Goal: Task Accomplishment & Management: Complete application form

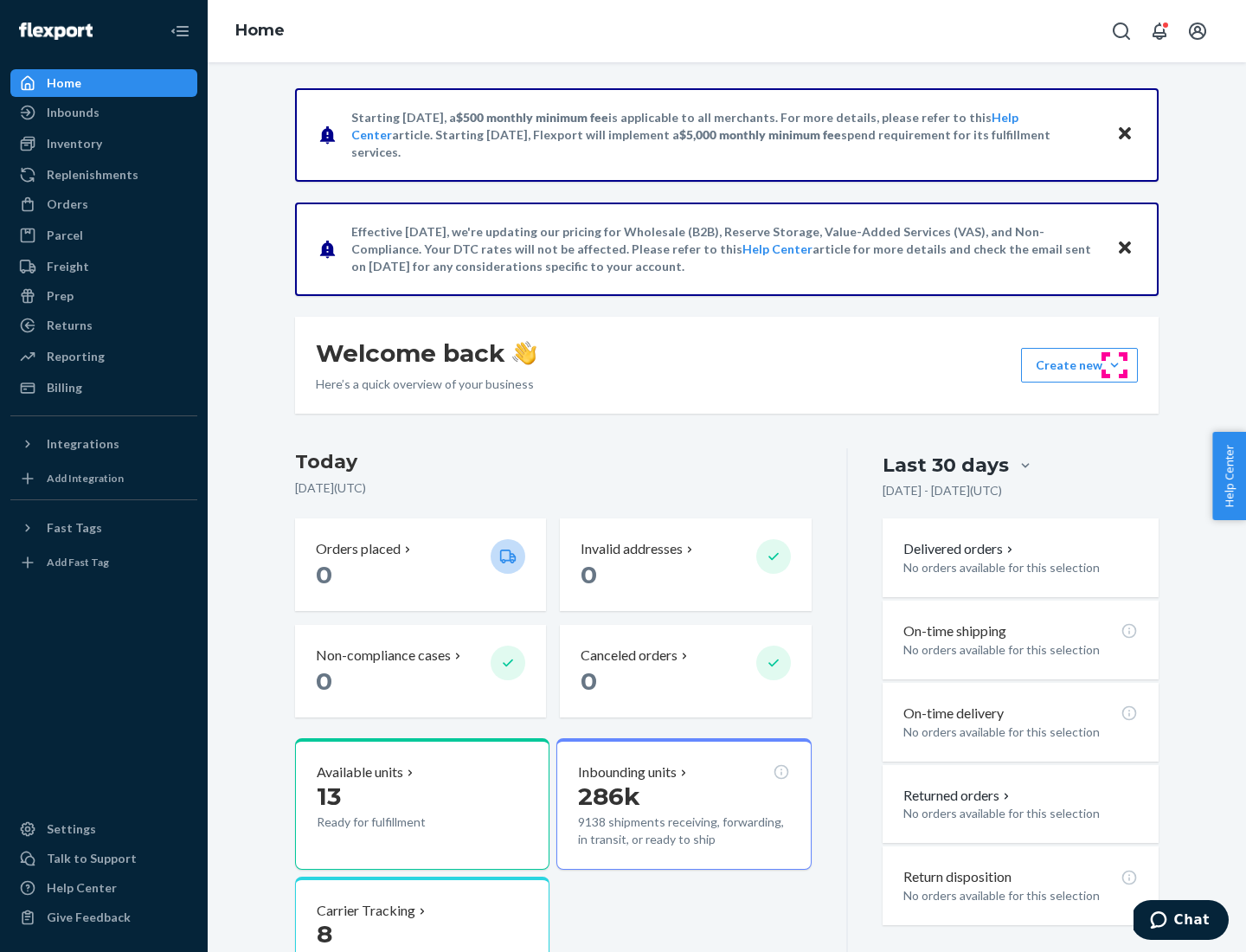
click at [1114, 365] on button "Create new Create new inbound Create new order Create new product" at bounding box center [1079, 365] width 117 height 35
click at [103, 112] on div "Inbounds" at bounding box center [104, 112] width 184 height 24
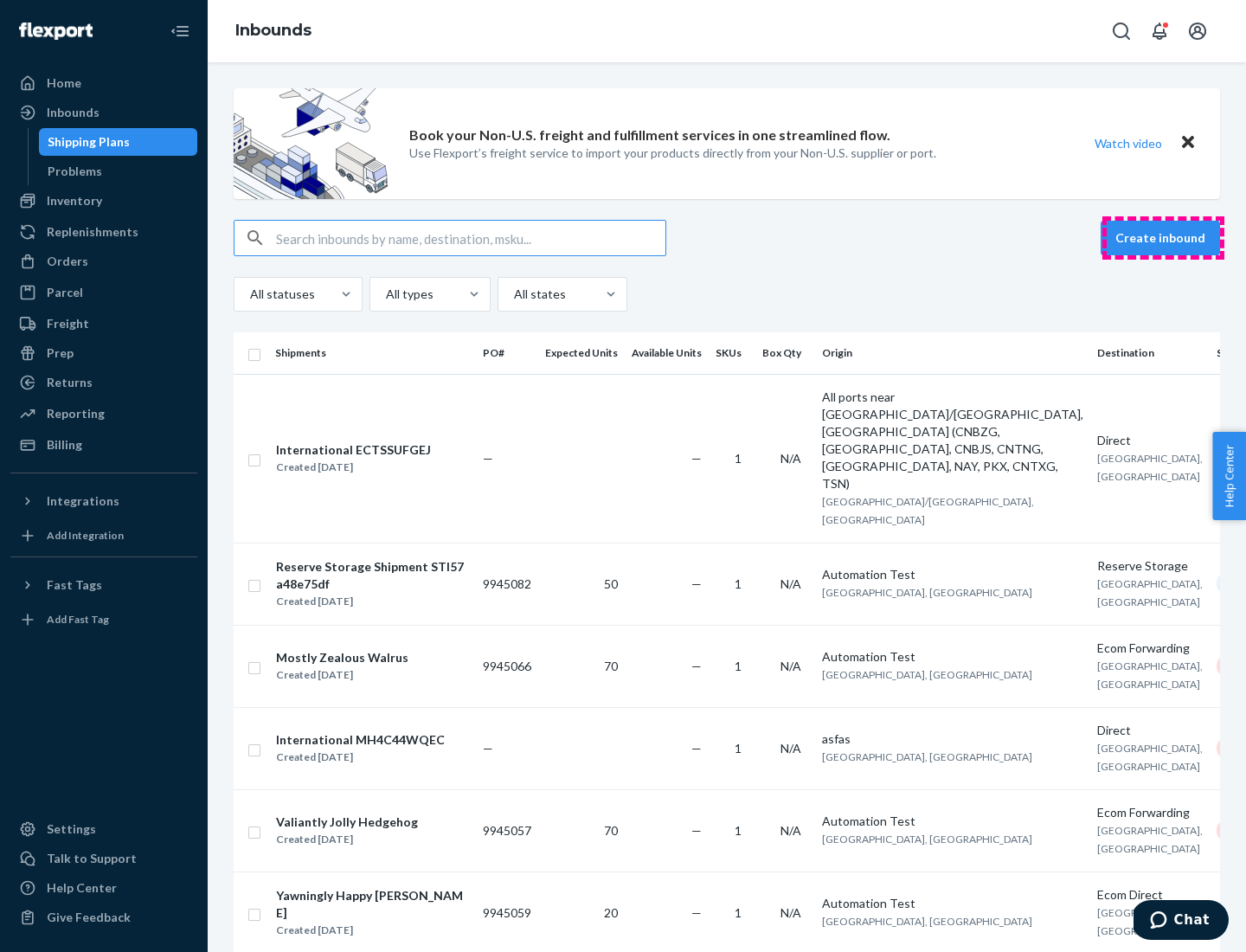
click at [1163, 238] on button "Create inbound" at bounding box center [1160, 238] width 119 height 35
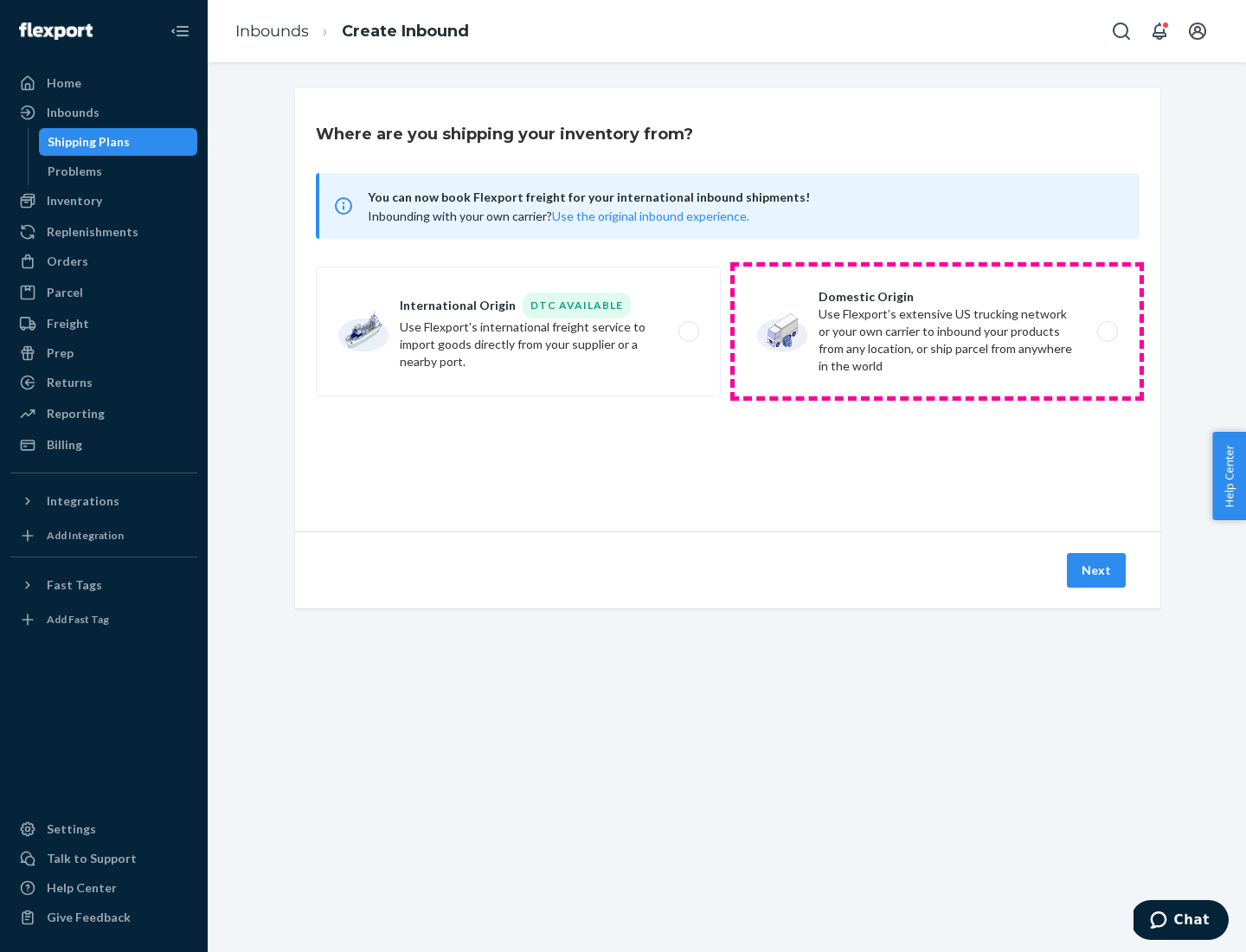
click at [937, 332] on label "Domestic Origin Use Flexport’s extensive US trucking network or your own carrie…" at bounding box center [937, 332] width 405 height 130
click at [1107, 332] on input "Domestic Origin Use Flexport’s extensive US trucking network or your own carrie…" at bounding box center [1112, 332] width 12 height 12
radio input "true"
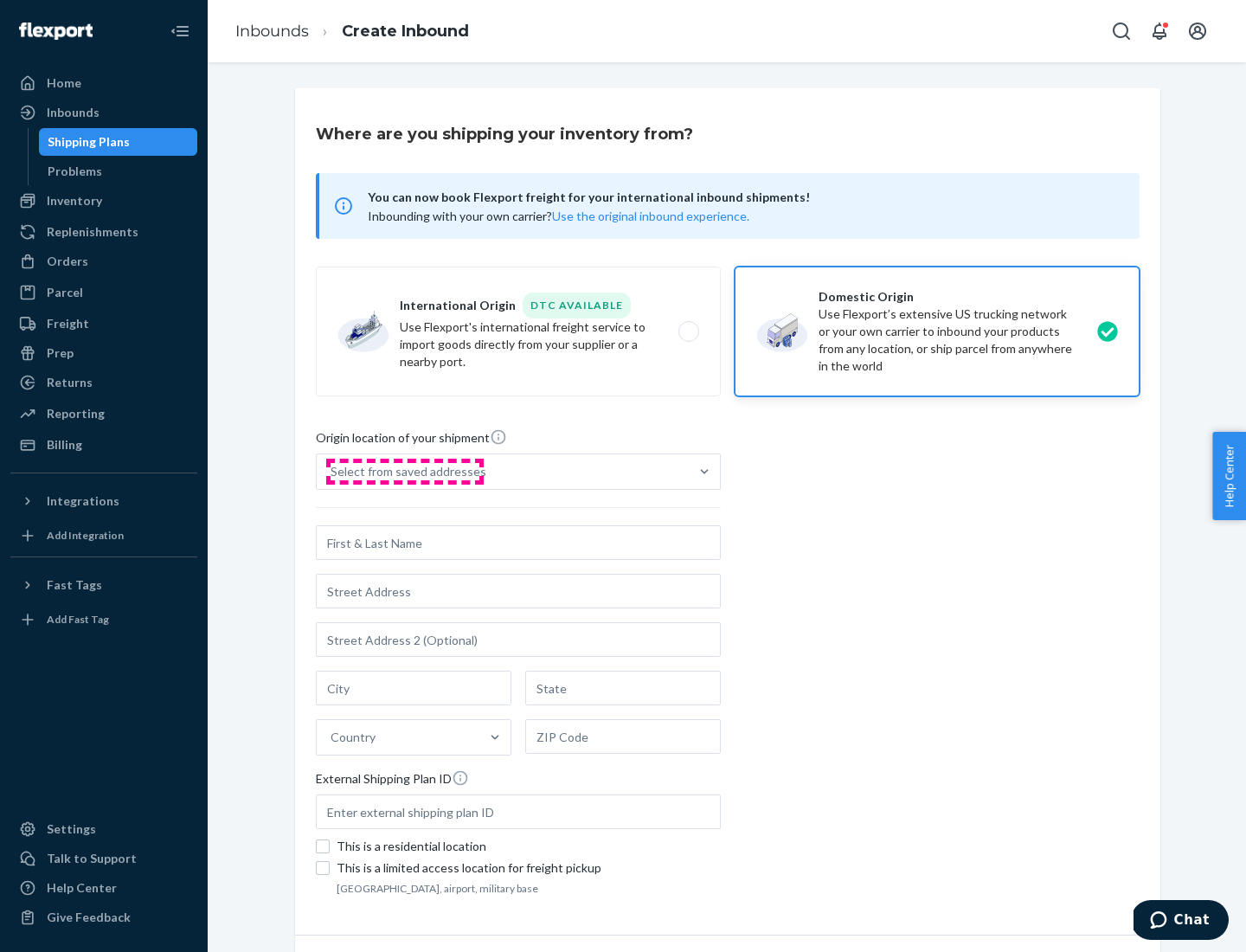
click at [404, 472] on div "Select from saved addresses" at bounding box center [408, 471] width 156 height 17
click at [332, 472] on input "Select from saved addresses" at bounding box center [332, 471] width 2 height 17
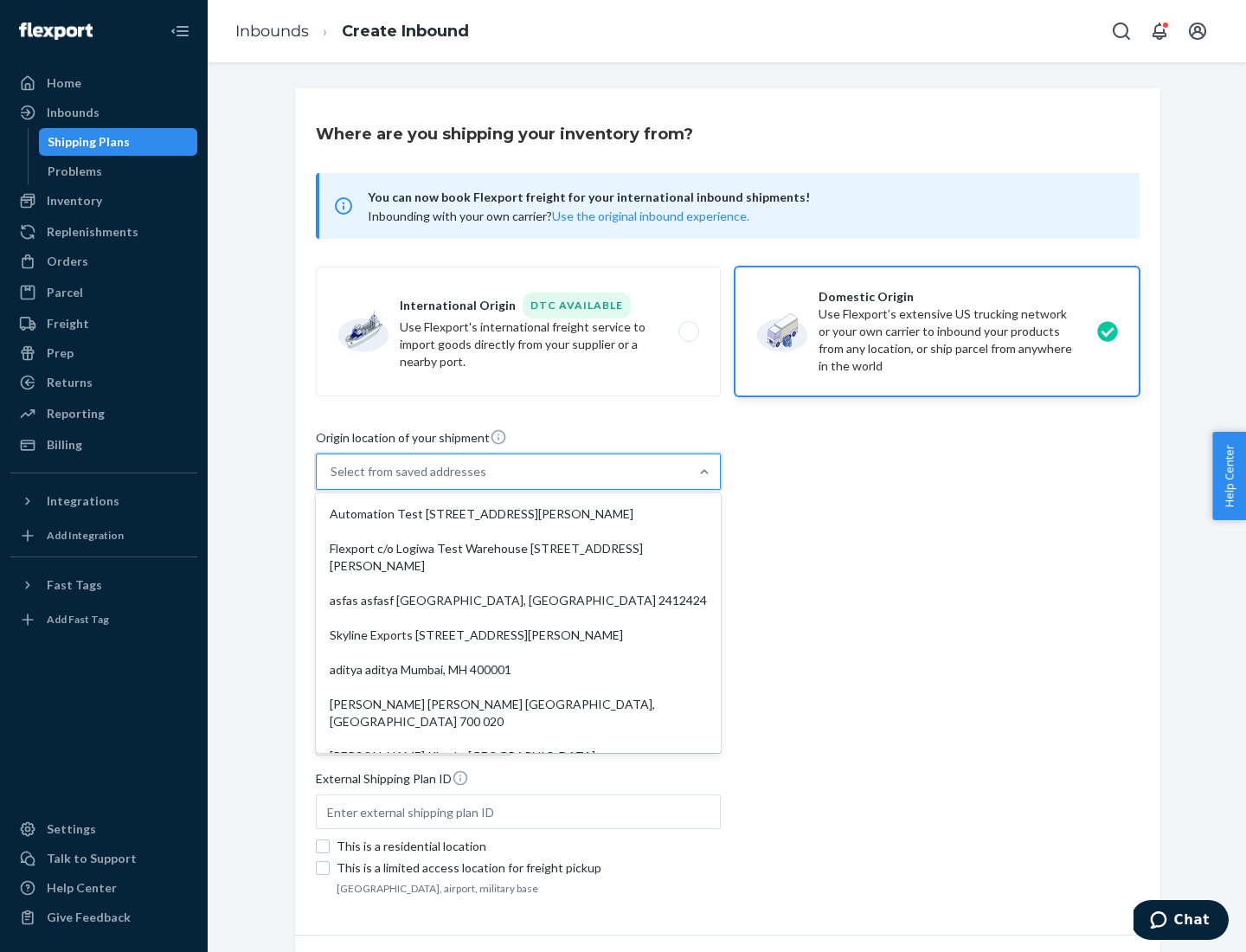
scroll to position [7, 0]
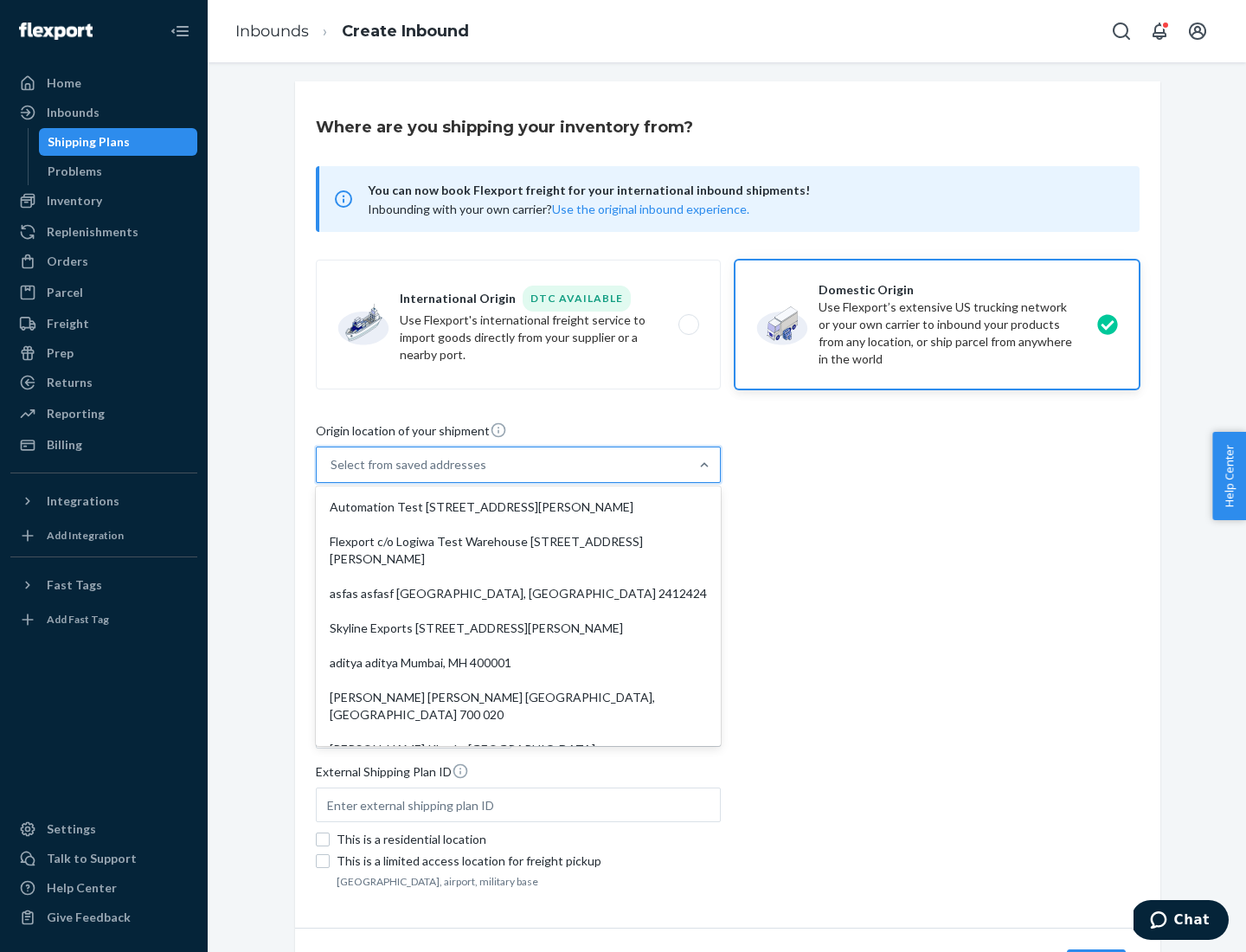
click at [519, 507] on div "Automation Test [STREET_ADDRESS][PERSON_NAME]" at bounding box center [518, 506] width 398 height 35
click at [332, 473] on input "option Automation Test [STREET_ADDRESS][PERSON_NAME]. 9 results available. Use …" at bounding box center [332, 464] width 2 height 17
type input "Automation Test"
type input "9th Floor"
type input "[GEOGRAPHIC_DATA]"
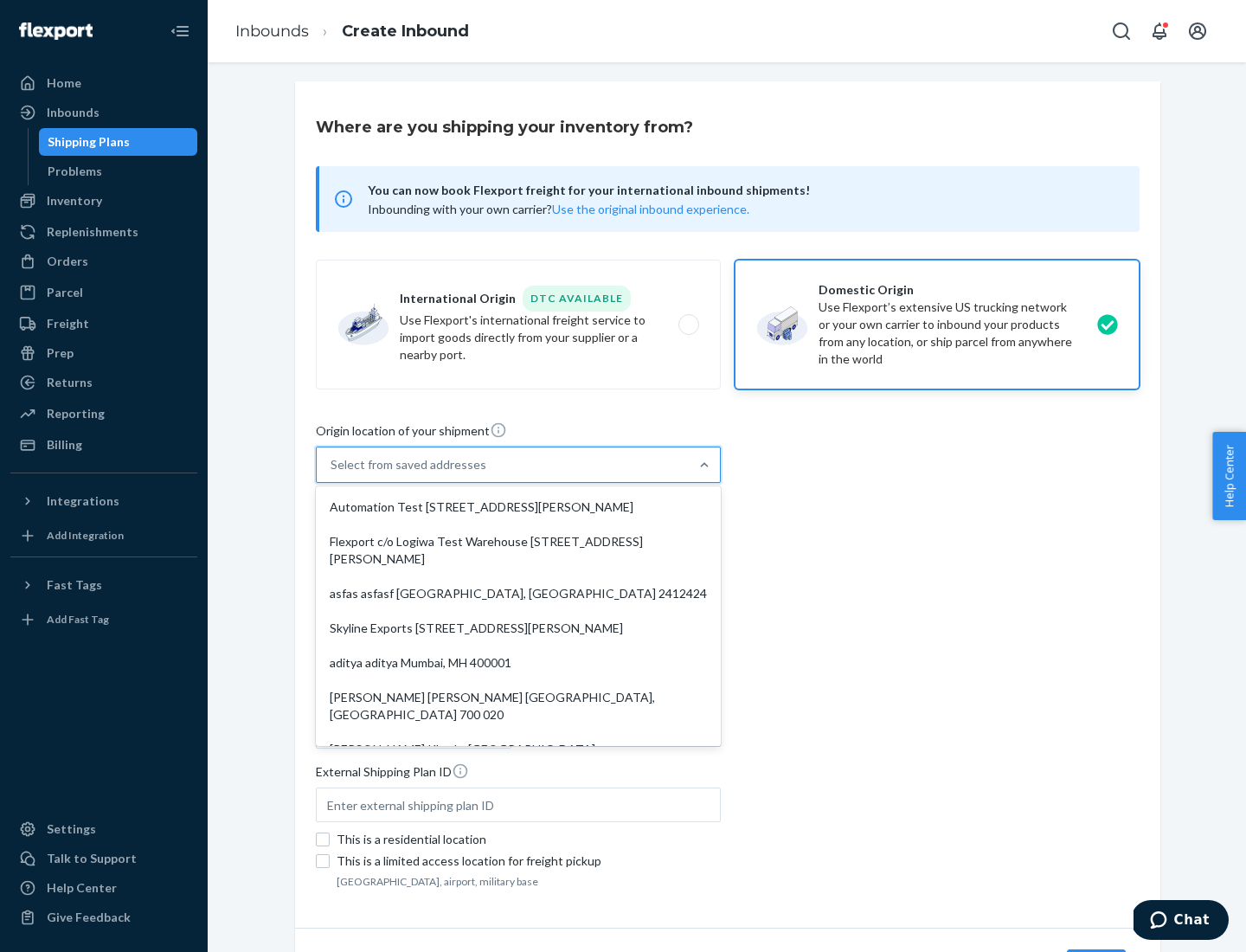
type input "CA"
type input "94104"
type input "[STREET_ADDRESS][PERSON_NAME]"
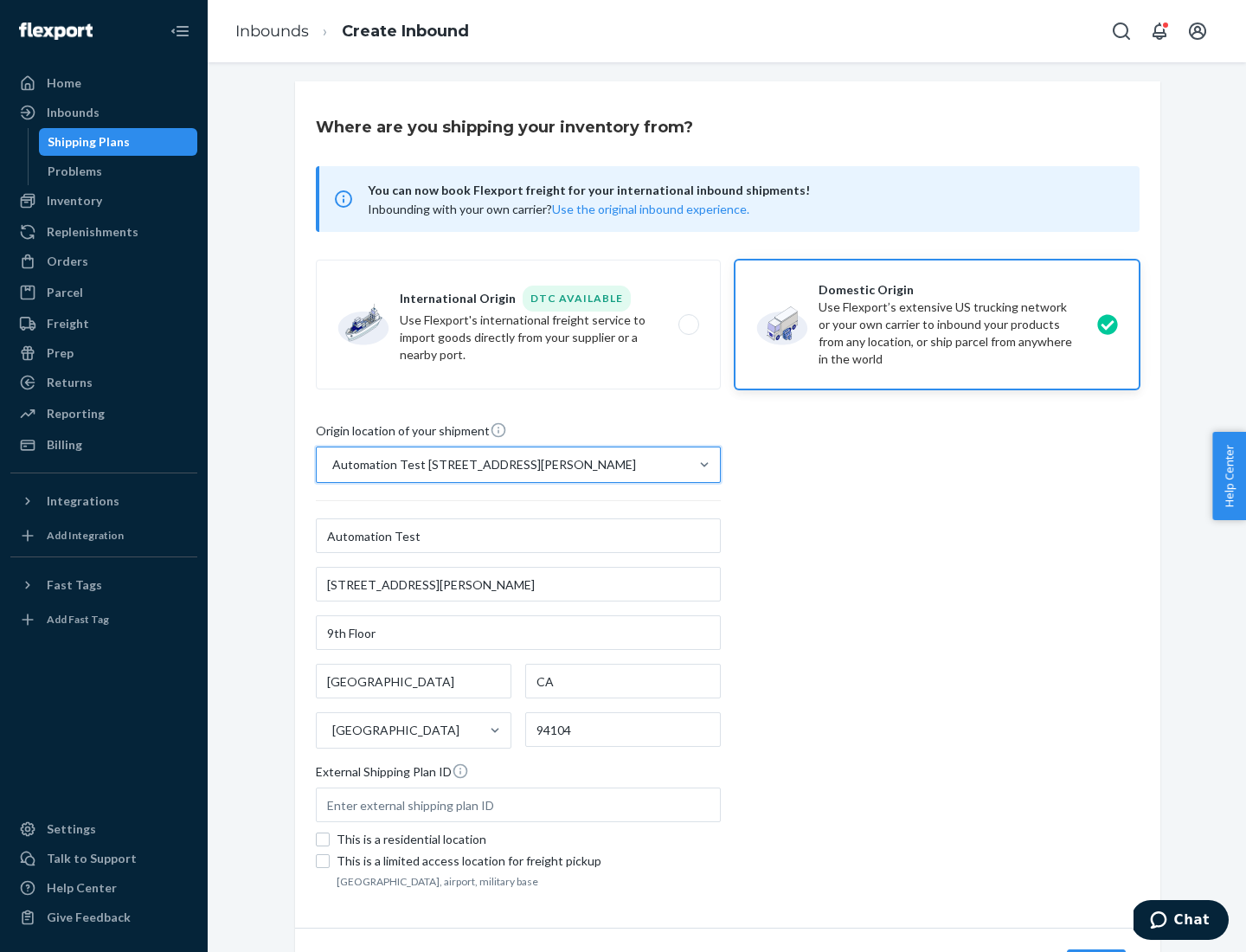
scroll to position [102, 0]
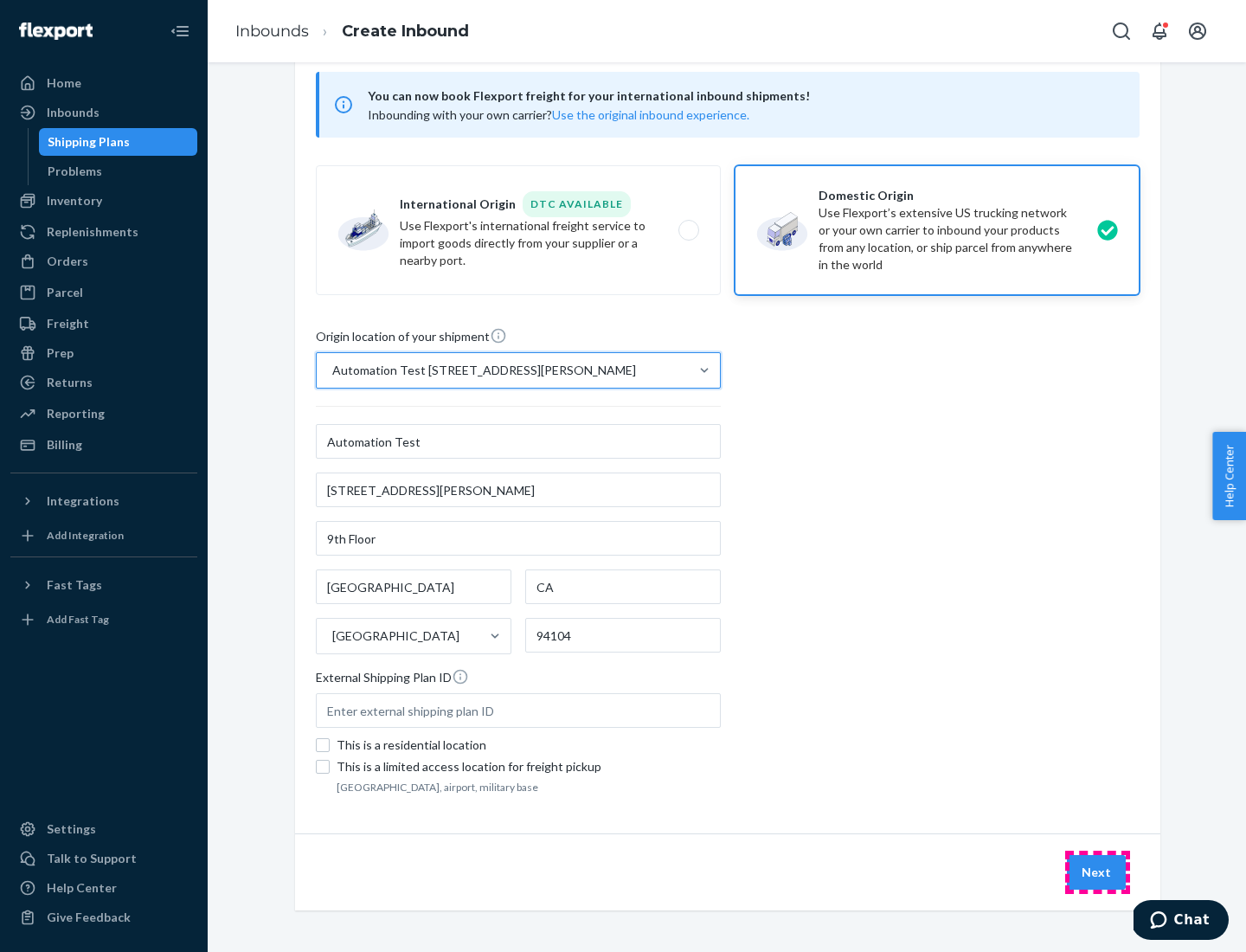
click at [1097, 873] on button "Next" at bounding box center [1096, 872] width 59 height 35
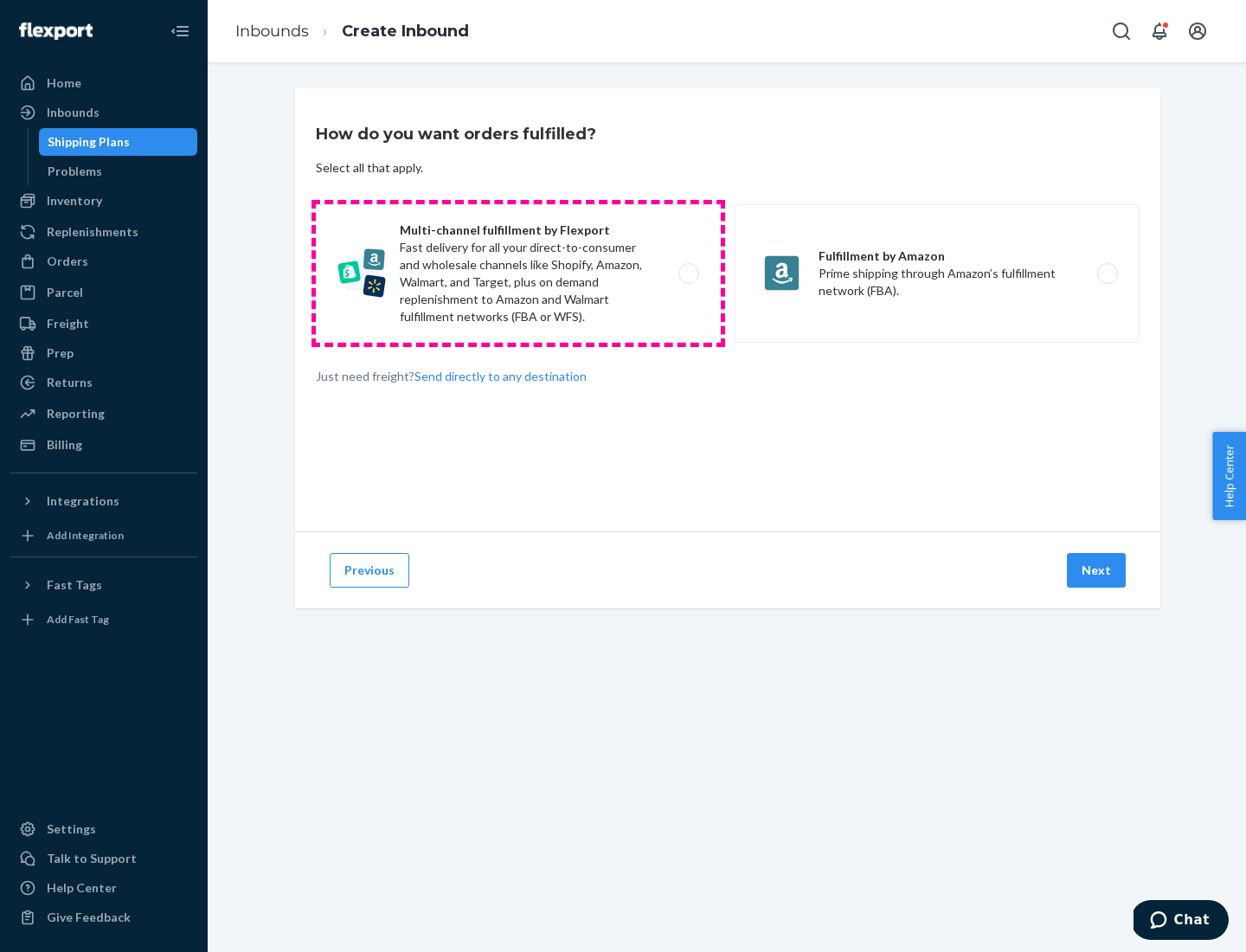
click at [519, 274] on label "Multi-channel fulfillment by Flexport Fast delivery for all your direct-to-cons…" at bounding box center [518, 273] width 405 height 138
click at [688, 274] on input "Multi-channel fulfillment by Flexport Fast delivery for all your direct-to-cons…" at bounding box center [693, 274] width 12 height 12
radio input "true"
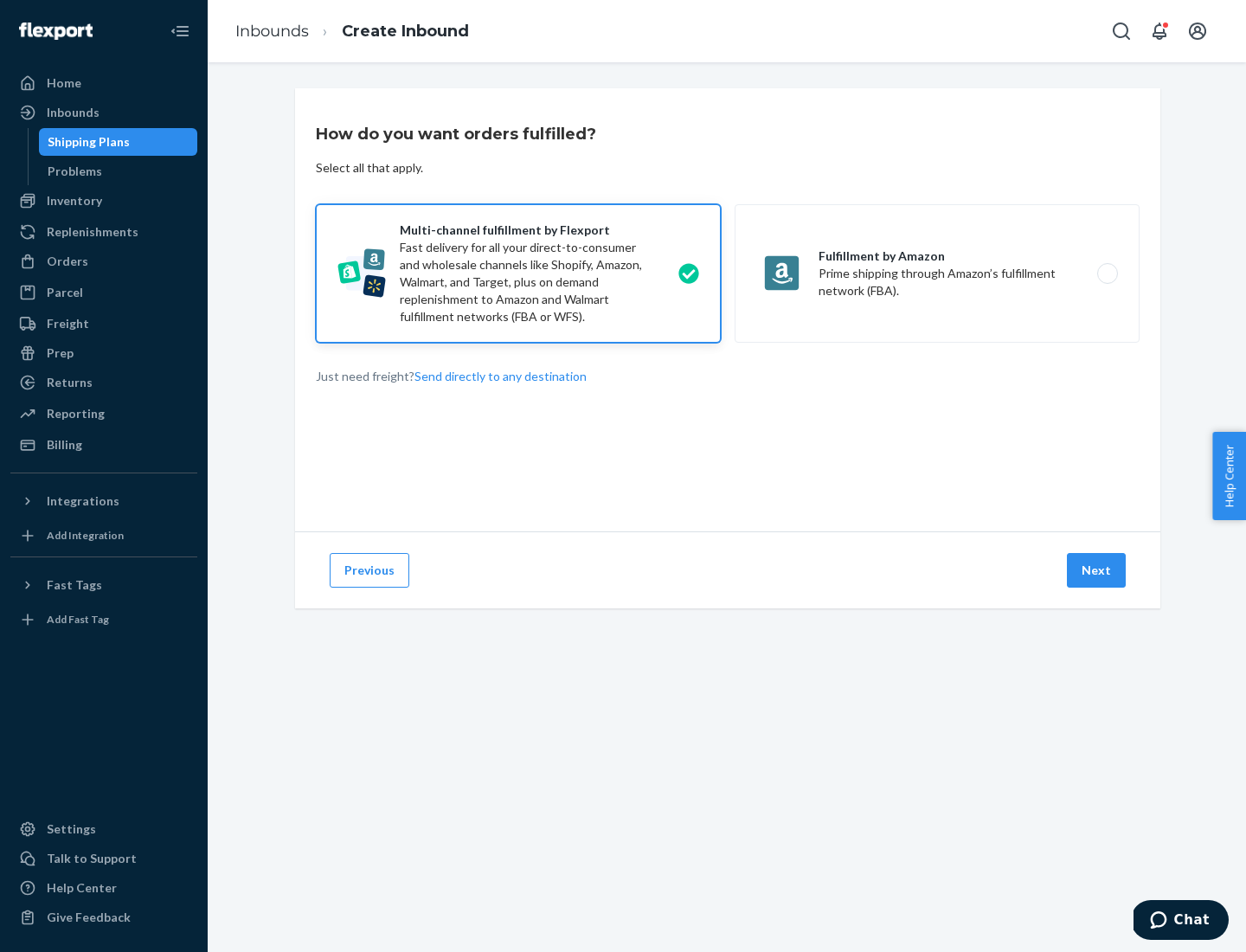
click at [1097, 570] on button "Next" at bounding box center [1096, 570] width 59 height 35
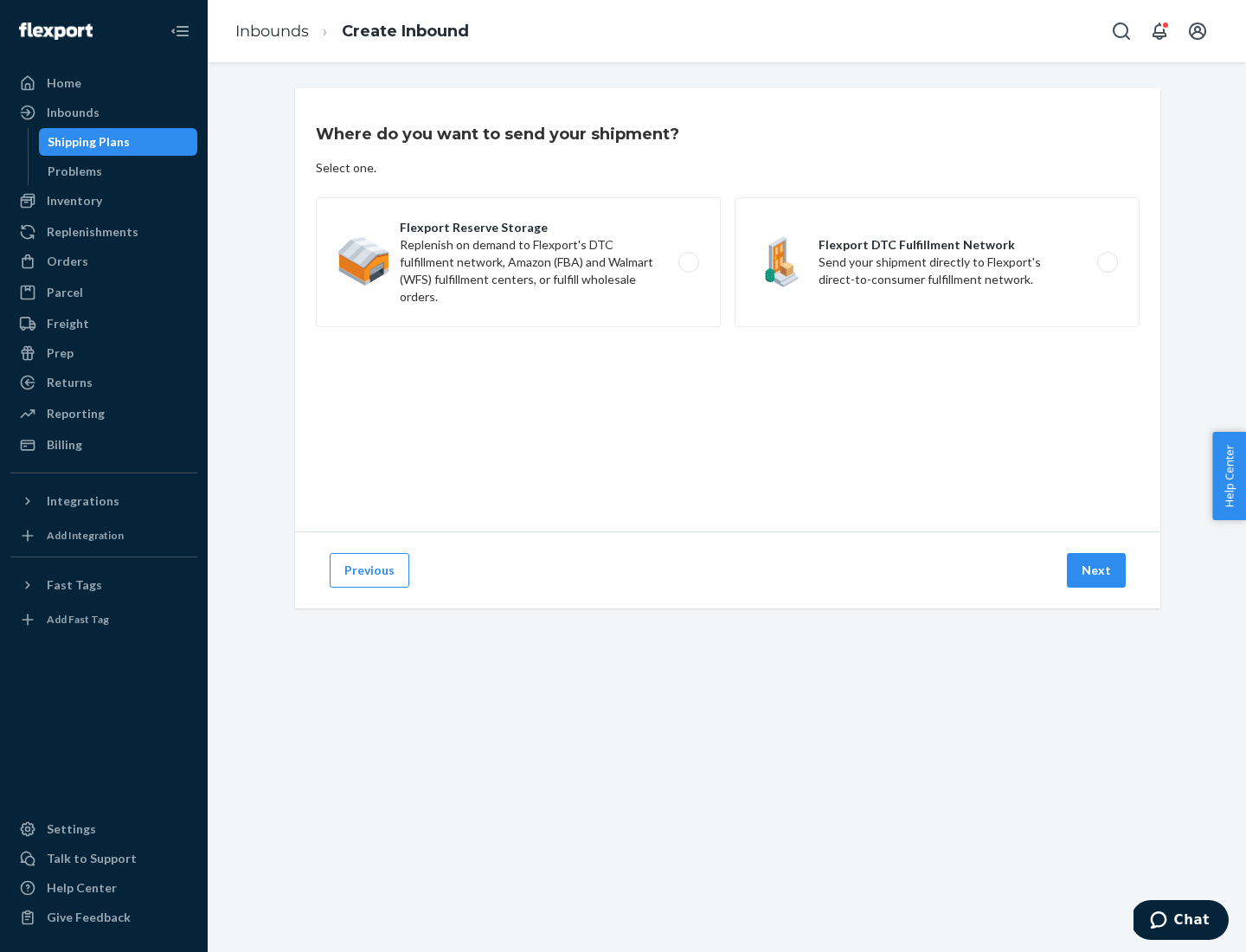
click at [937, 262] on label "Flexport DTC Fulfillment Network Send your shipment directly to Flexport's dire…" at bounding box center [937, 262] width 405 height 130
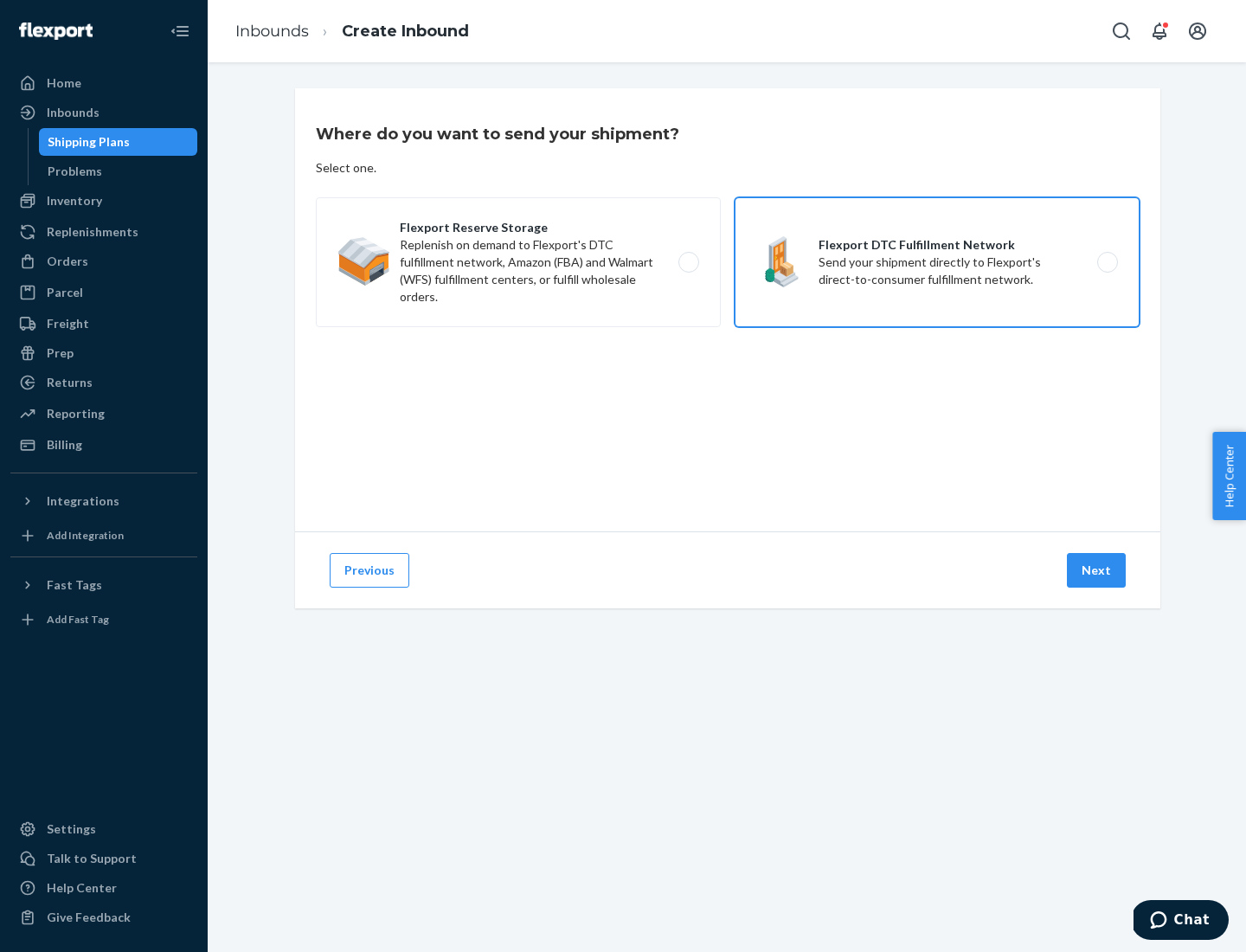
click at [1107, 262] on input "Flexport DTC Fulfillment Network Send your shipment directly to Flexport's dire…" at bounding box center [1112, 262] width 12 height 12
radio input "true"
click at [1097, 570] on button "Next" at bounding box center [1096, 570] width 59 height 35
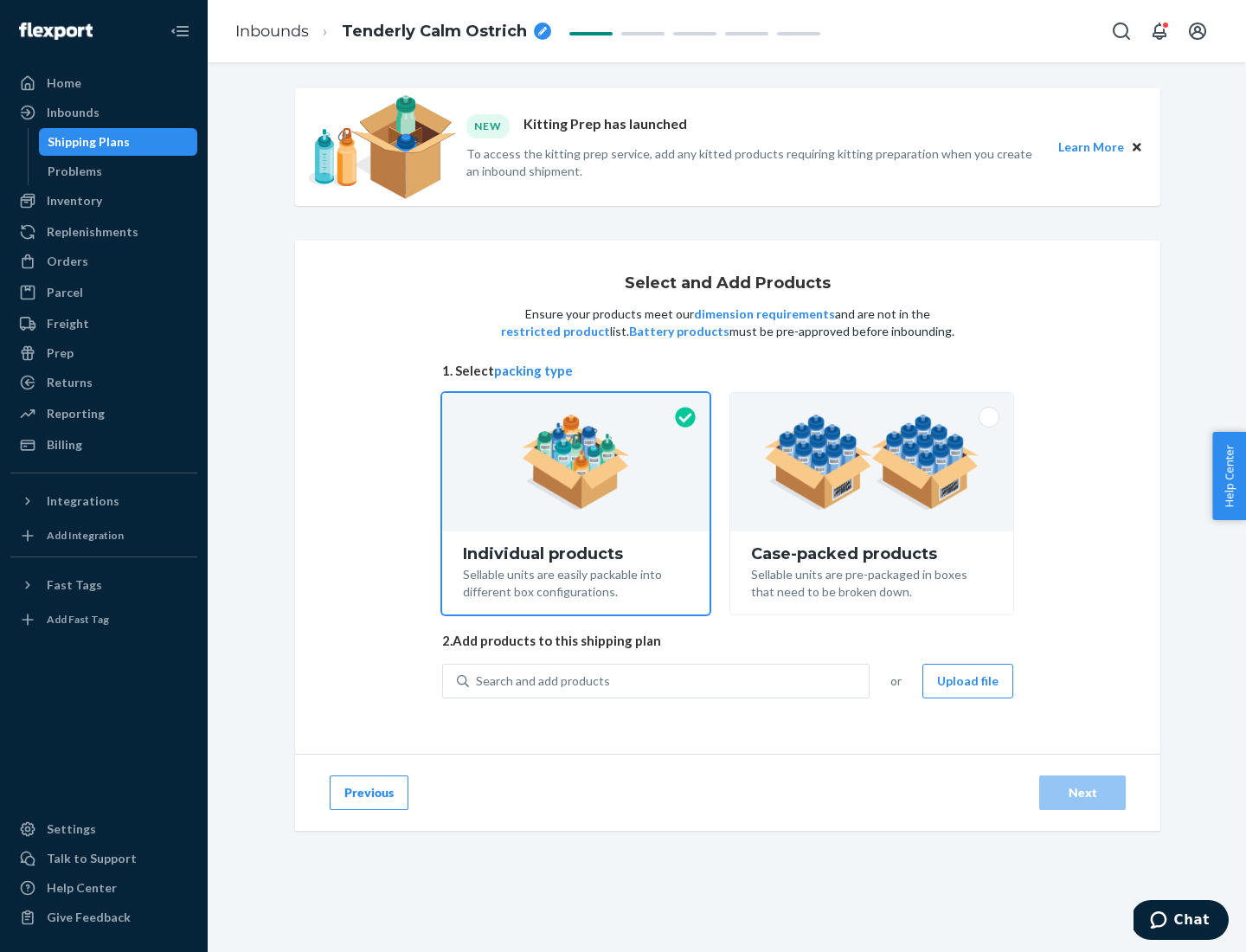
click at [873, 462] on img at bounding box center [872, 462] width 216 height 95
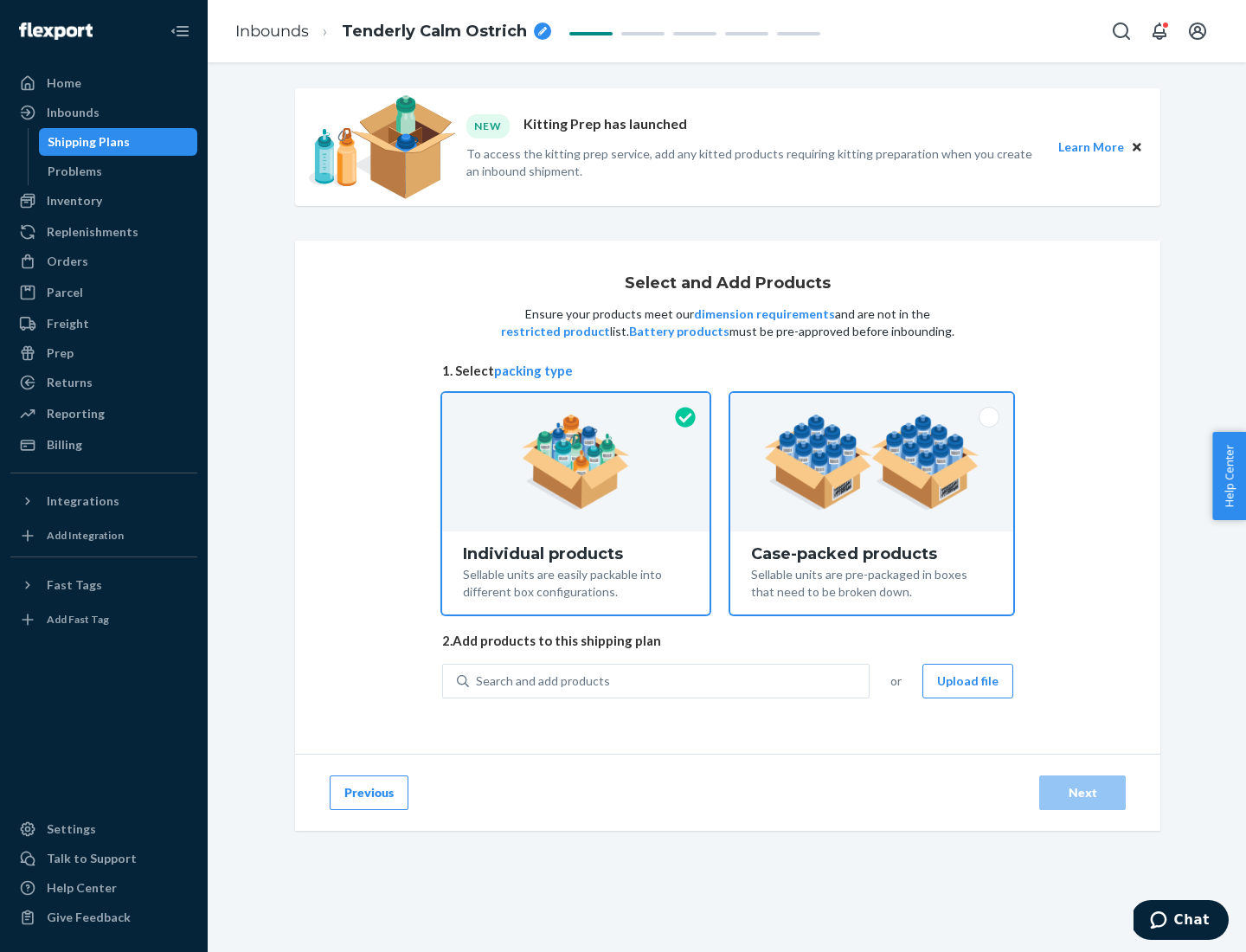
click at [873, 404] on input "Case-packed products Sellable units are pre-packaged in boxes that need to be b…" at bounding box center [872, 398] width 12 height 12
radio input "true"
radio input "false"
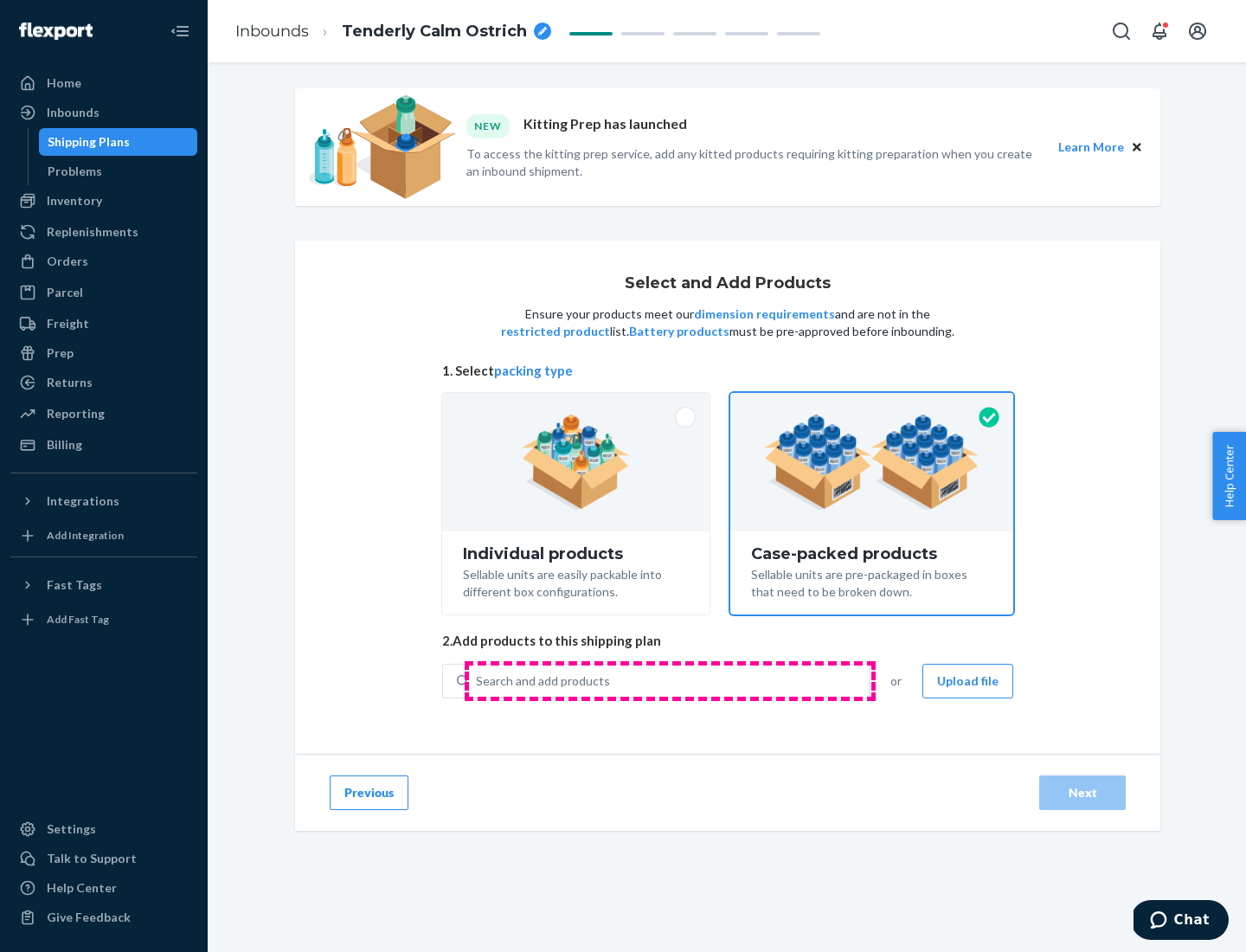
click at [669, 680] on div "Search and add products" at bounding box center [668, 681] width 400 height 31
click at [478, 680] on input "Search and add products" at bounding box center [477, 680] width 2 height 17
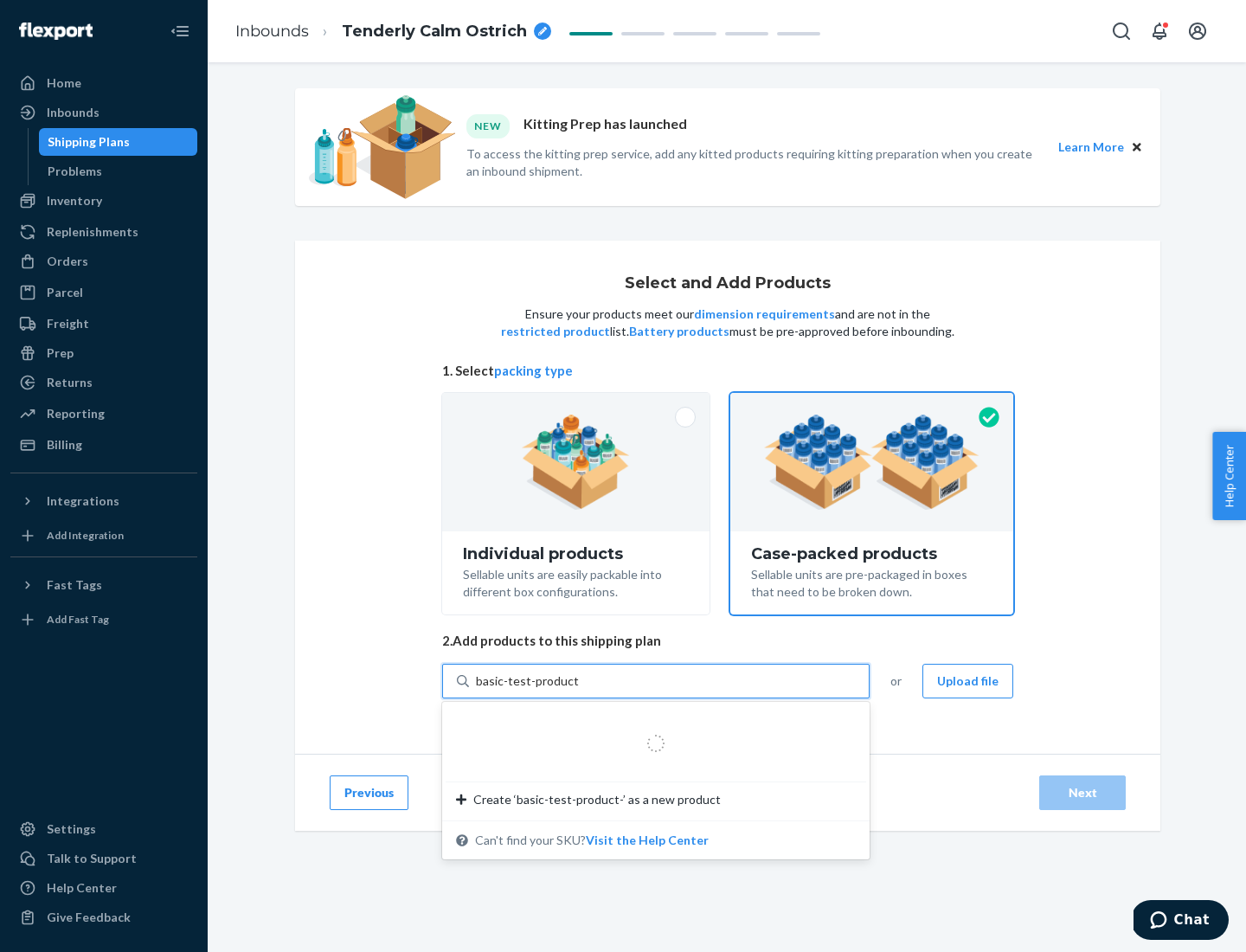
type input "basic-test-product-1"
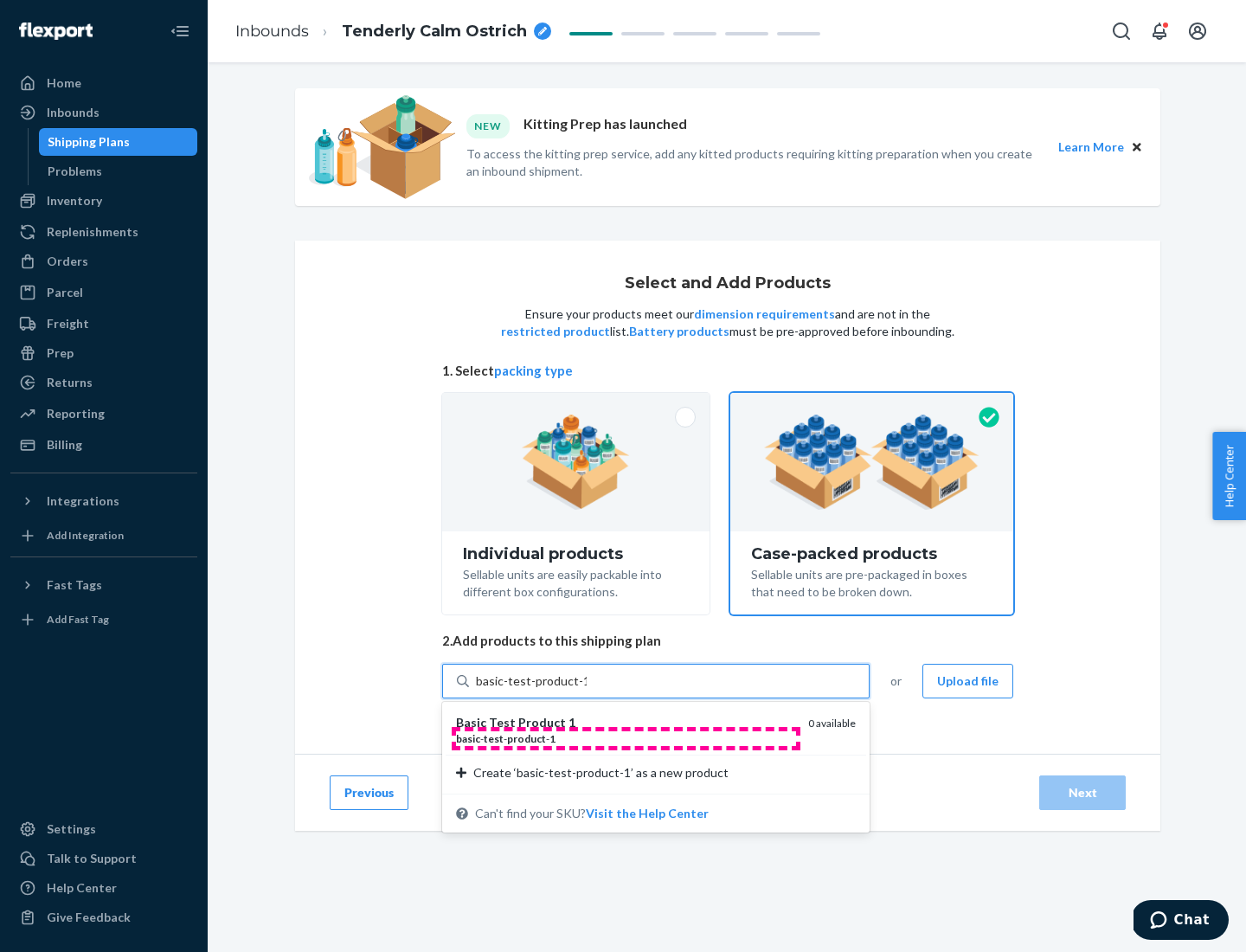
click at [626, 738] on div "basic - test - product - 1" at bounding box center [626, 738] width 339 height 15
click at [586, 690] on input "basic-test-product-1" at bounding box center [531, 680] width 111 height 17
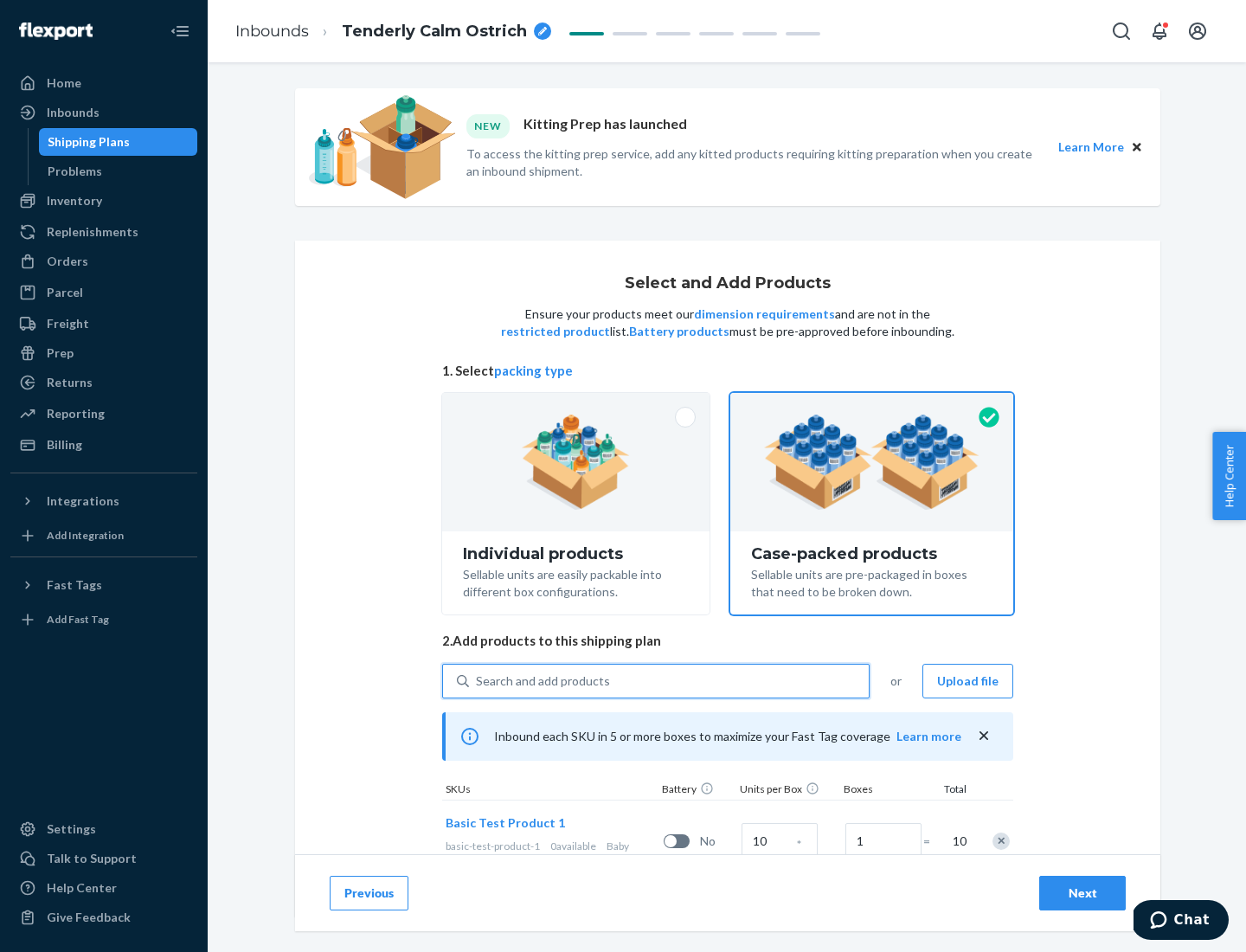
scroll to position [62, 0]
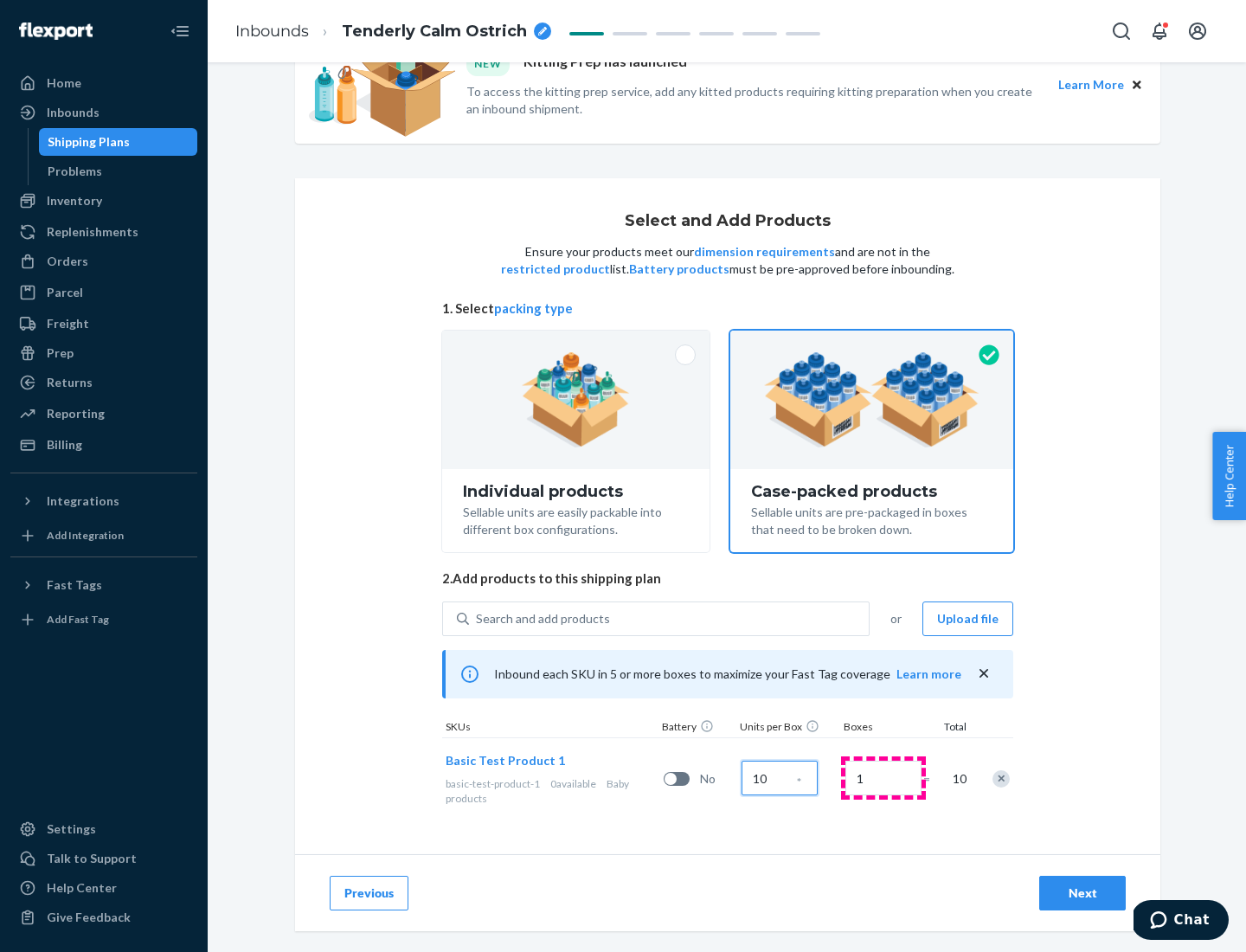
type input "10"
type input "7"
click at [1082, 893] on div "Next" at bounding box center [1082, 892] width 57 height 17
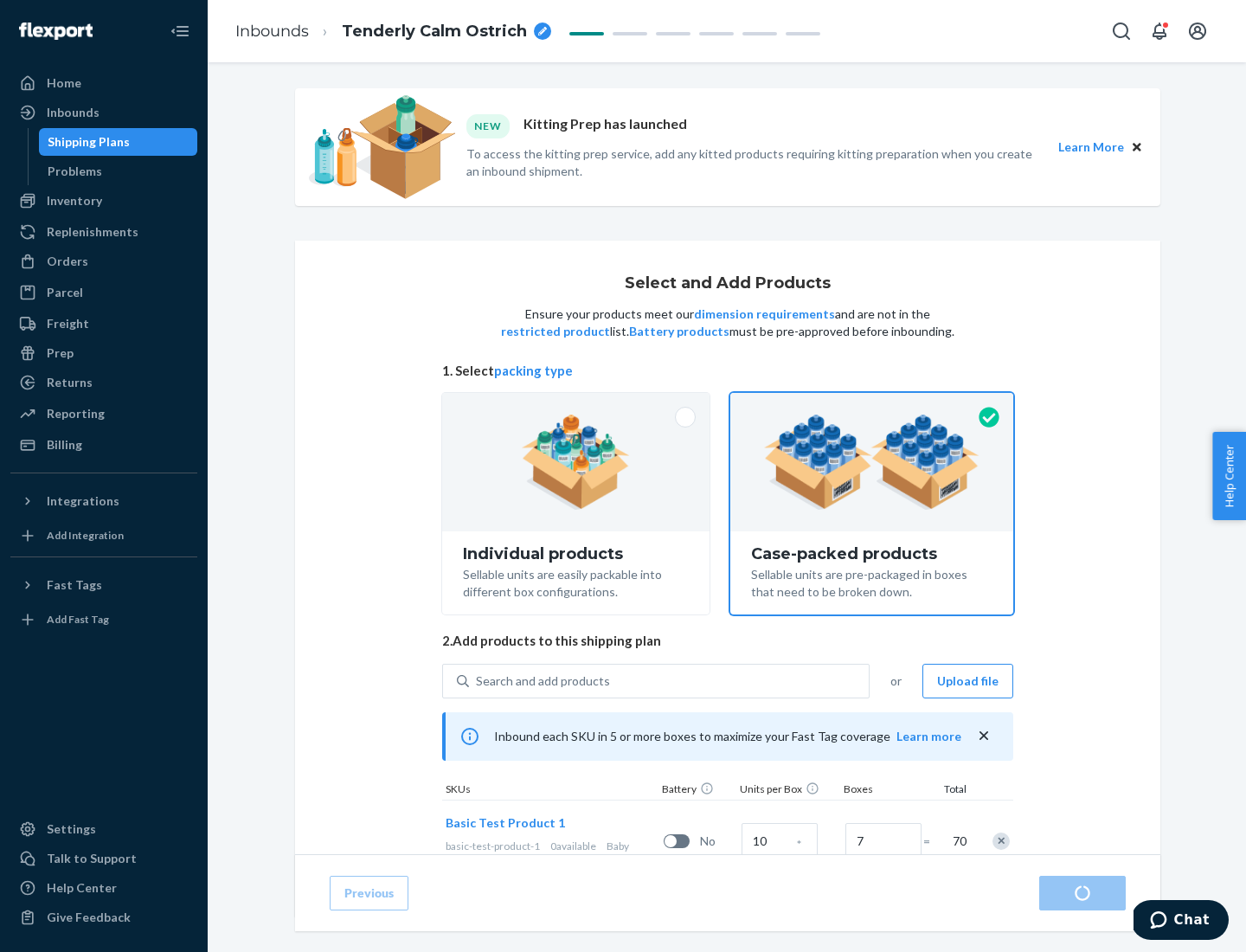
radio input "true"
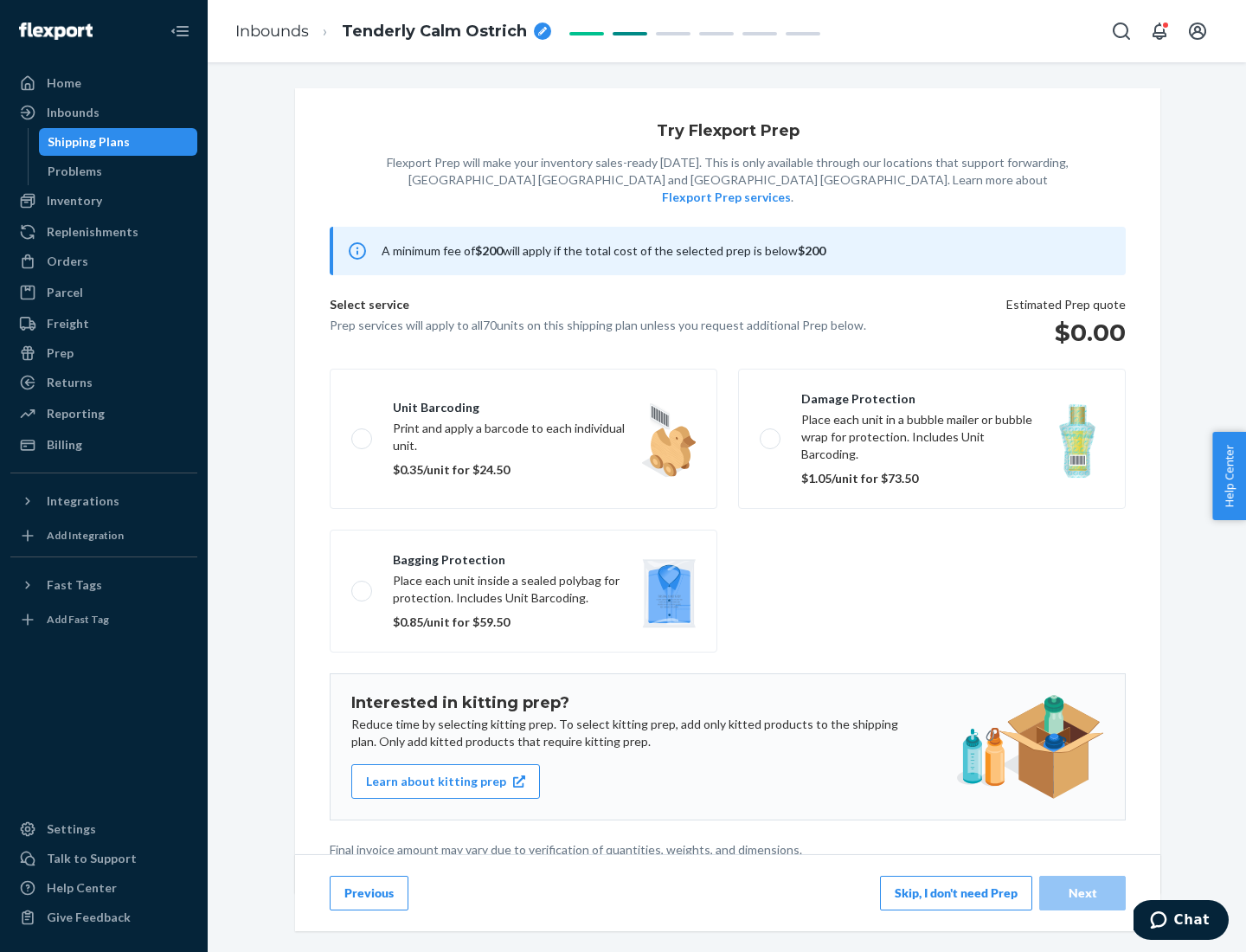
scroll to position [4, 0]
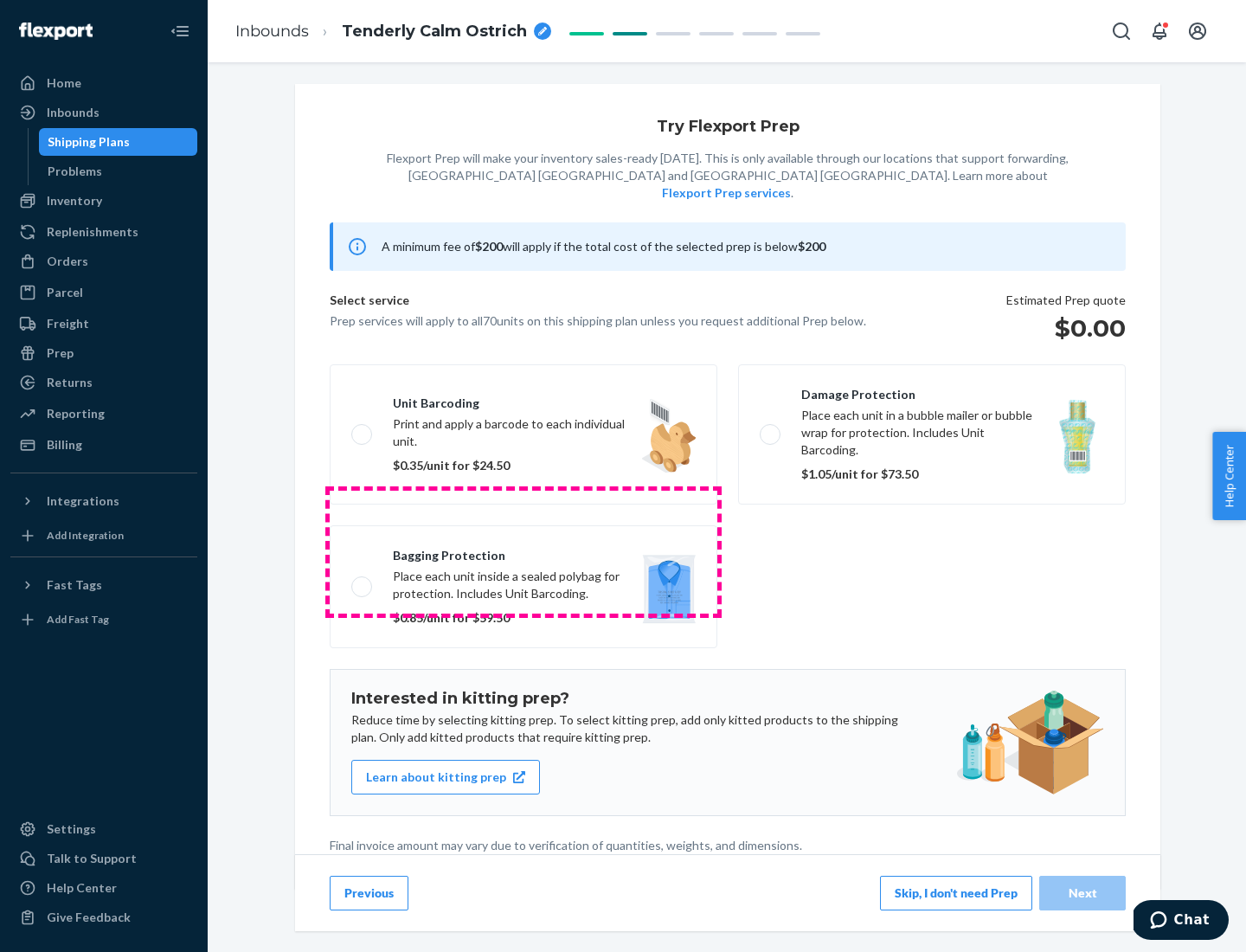
click at [523, 551] on label "Bagging protection Place each unit inside a sealed polybag for protection. Incl…" at bounding box center [523, 587] width 388 height 123
click at [363, 580] on input "Bagging protection Place each unit inside a sealed polybag for protection. Incl…" at bounding box center [357, 586] width 12 height 12
checkbox input "true"
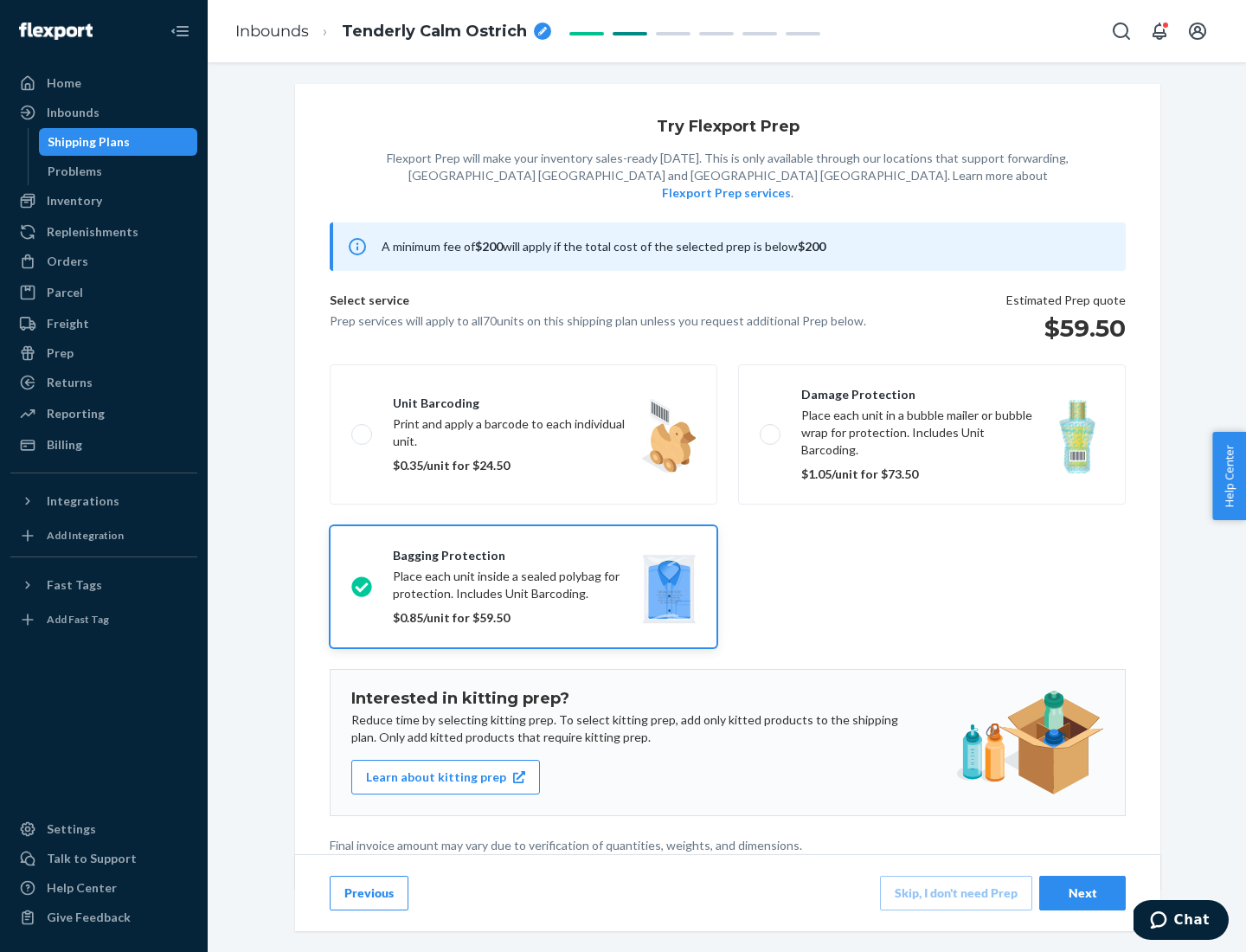
click at [1082, 892] on div "Next" at bounding box center [1082, 892] width 57 height 17
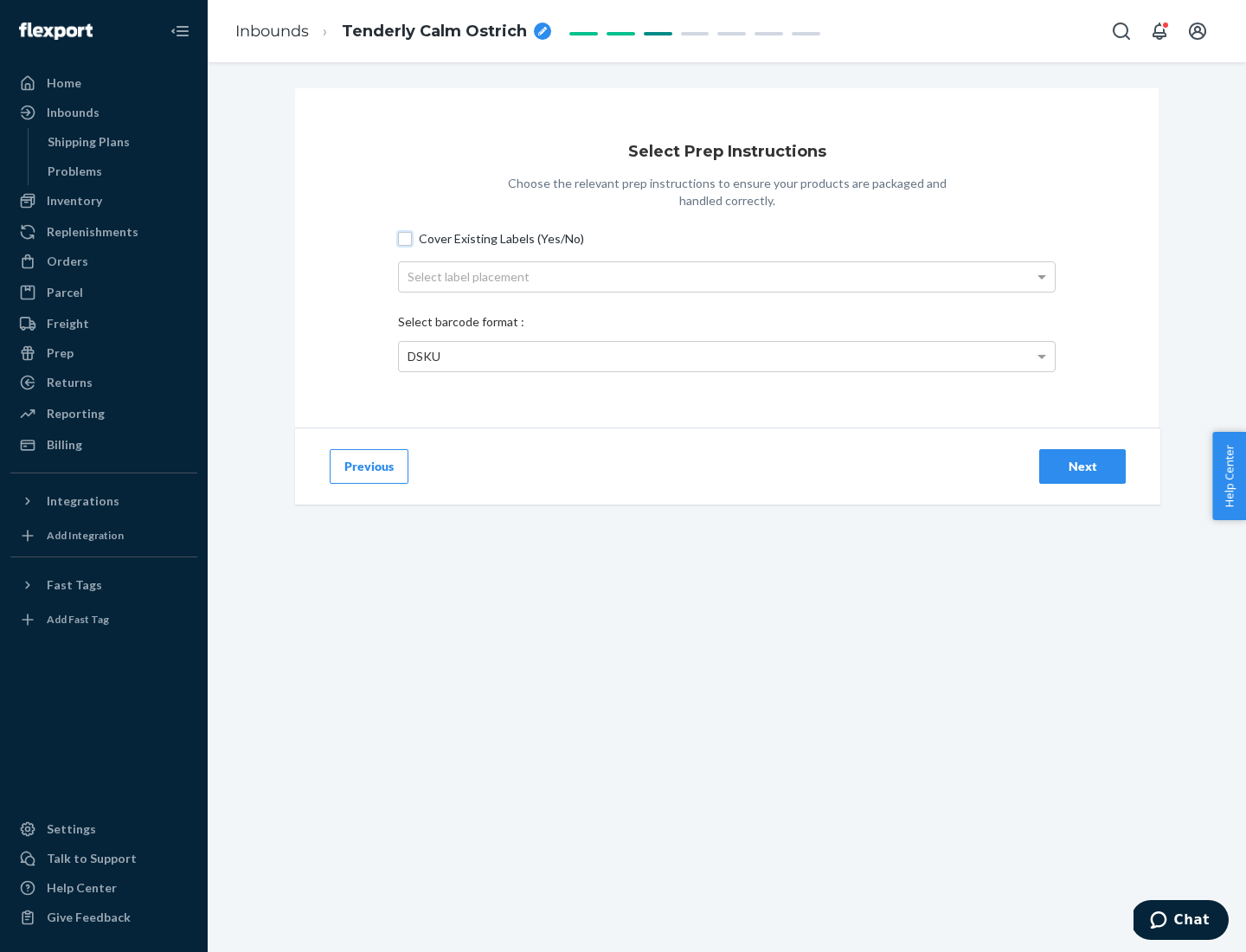
click at [405, 238] on input "Cover Existing Labels (Yes/No)" at bounding box center [406, 239] width 14 height 14
checkbox input "true"
click at [726, 276] on div "Select label placement" at bounding box center [727, 276] width 656 height 29
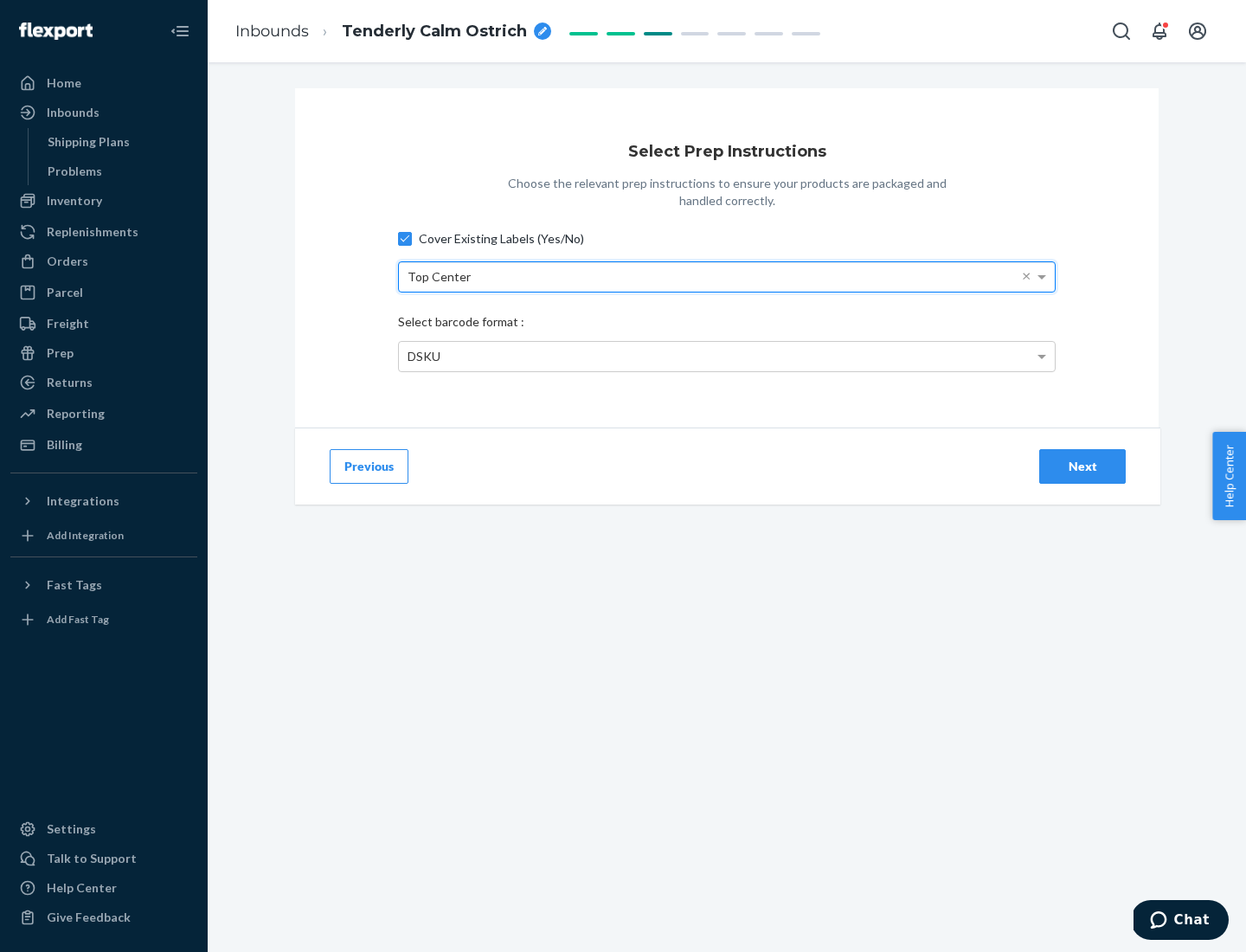
click at [726, 356] on div "DSKU" at bounding box center [727, 356] width 656 height 29
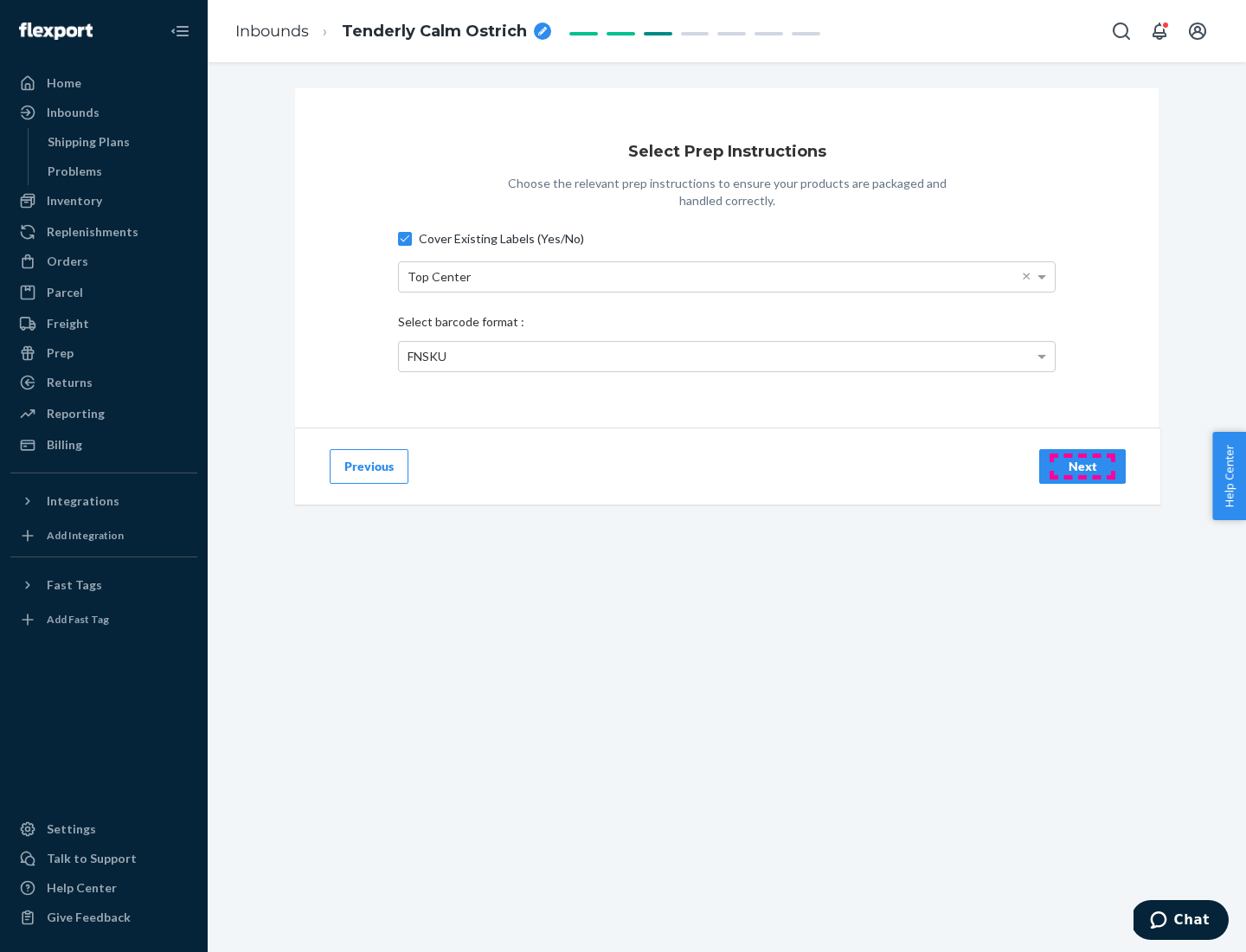
click at [1082, 465] on div "Next" at bounding box center [1082, 466] width 57 height 17
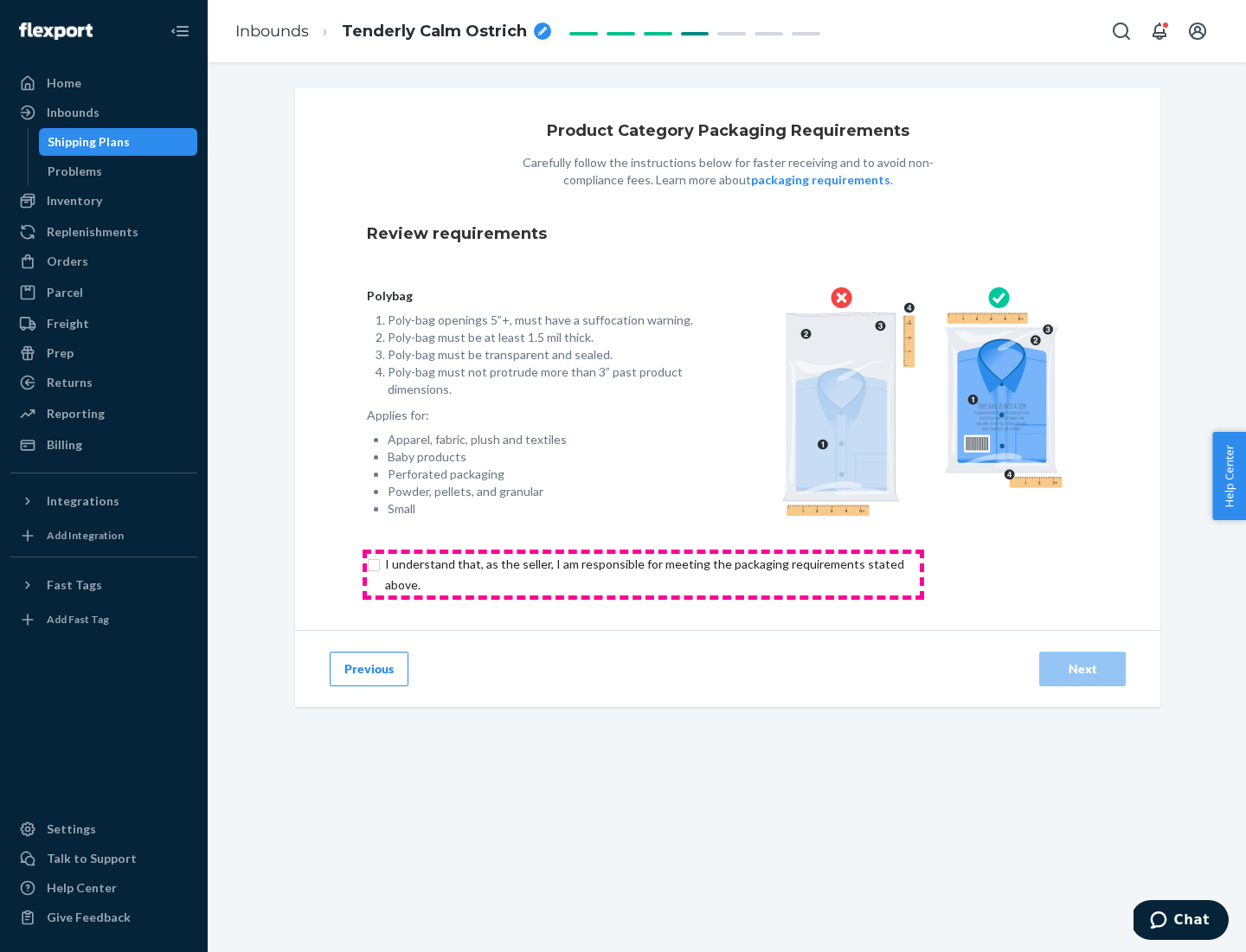
click at [643, 574] on input "checkbox" at bounding box center [655, 574] width 576 height 42
checkbox input "true"
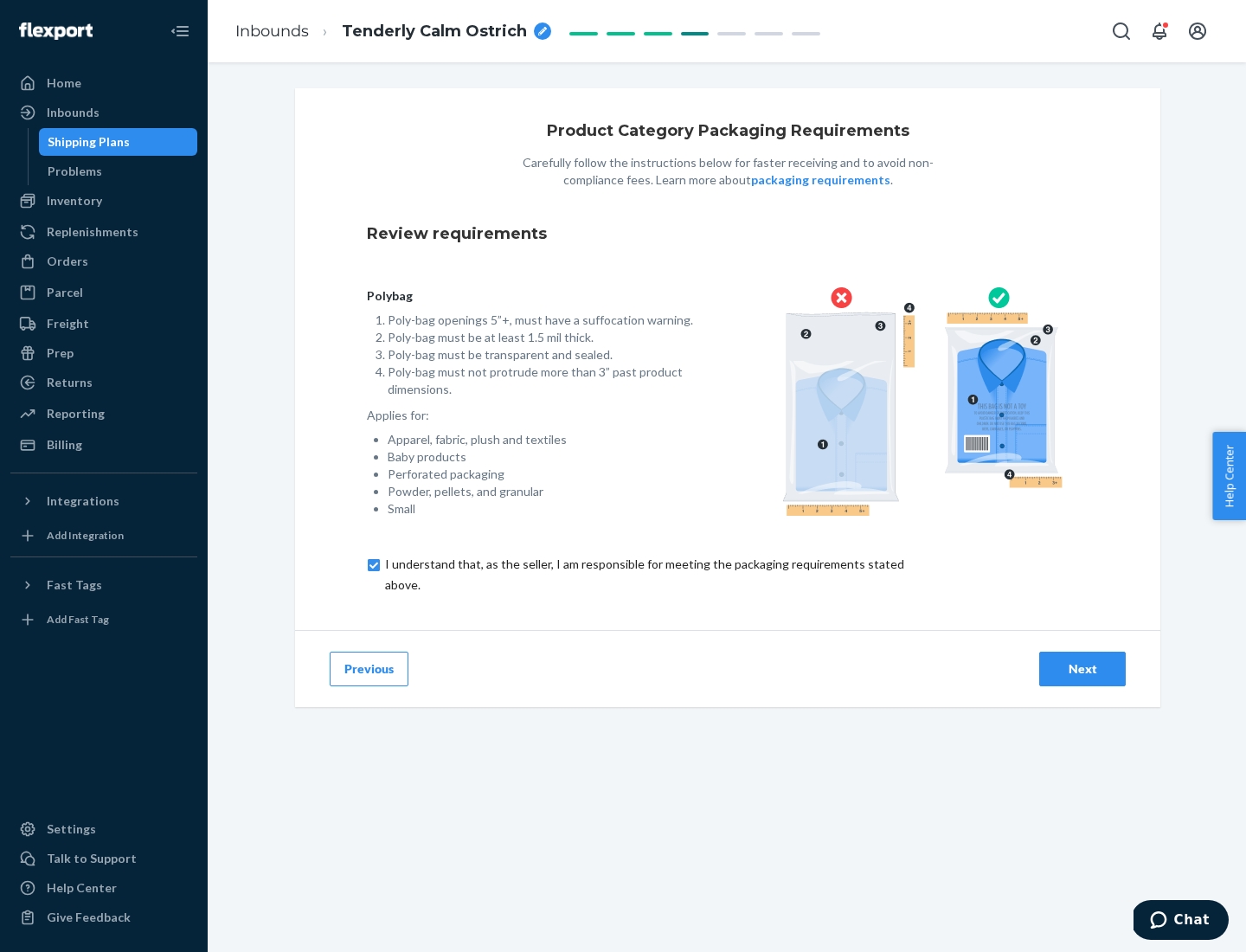
click at [1082, 668] on div "Next" at bounding box center [1082, 669] width 57 height 17
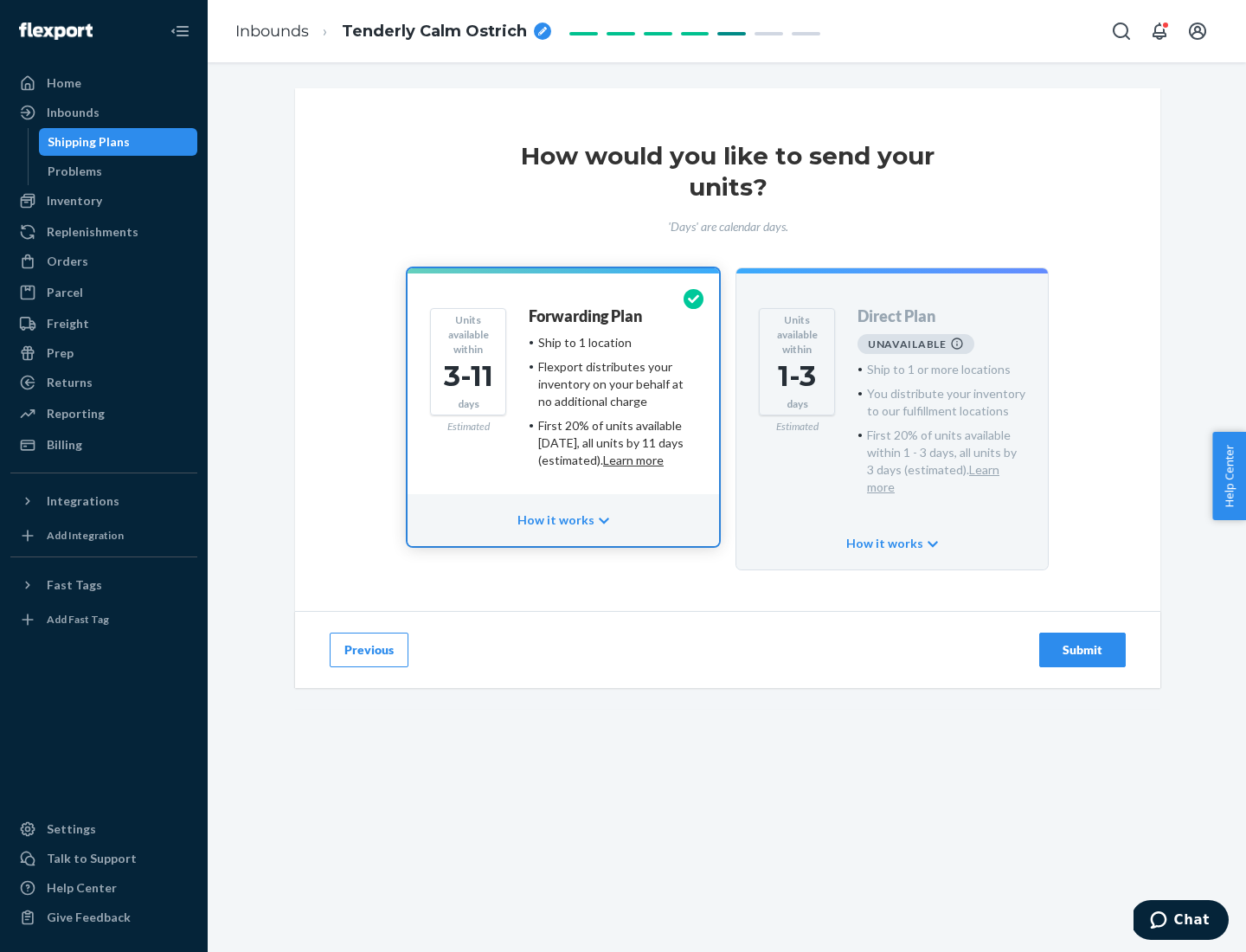
click at [586, 316] on h4 "Forwarding Plan" at bounding box center [585, 316] width 113 height 17
click at [1082, 641] on div "Submit" at bounding box center [1082, 649] width 57 height 17
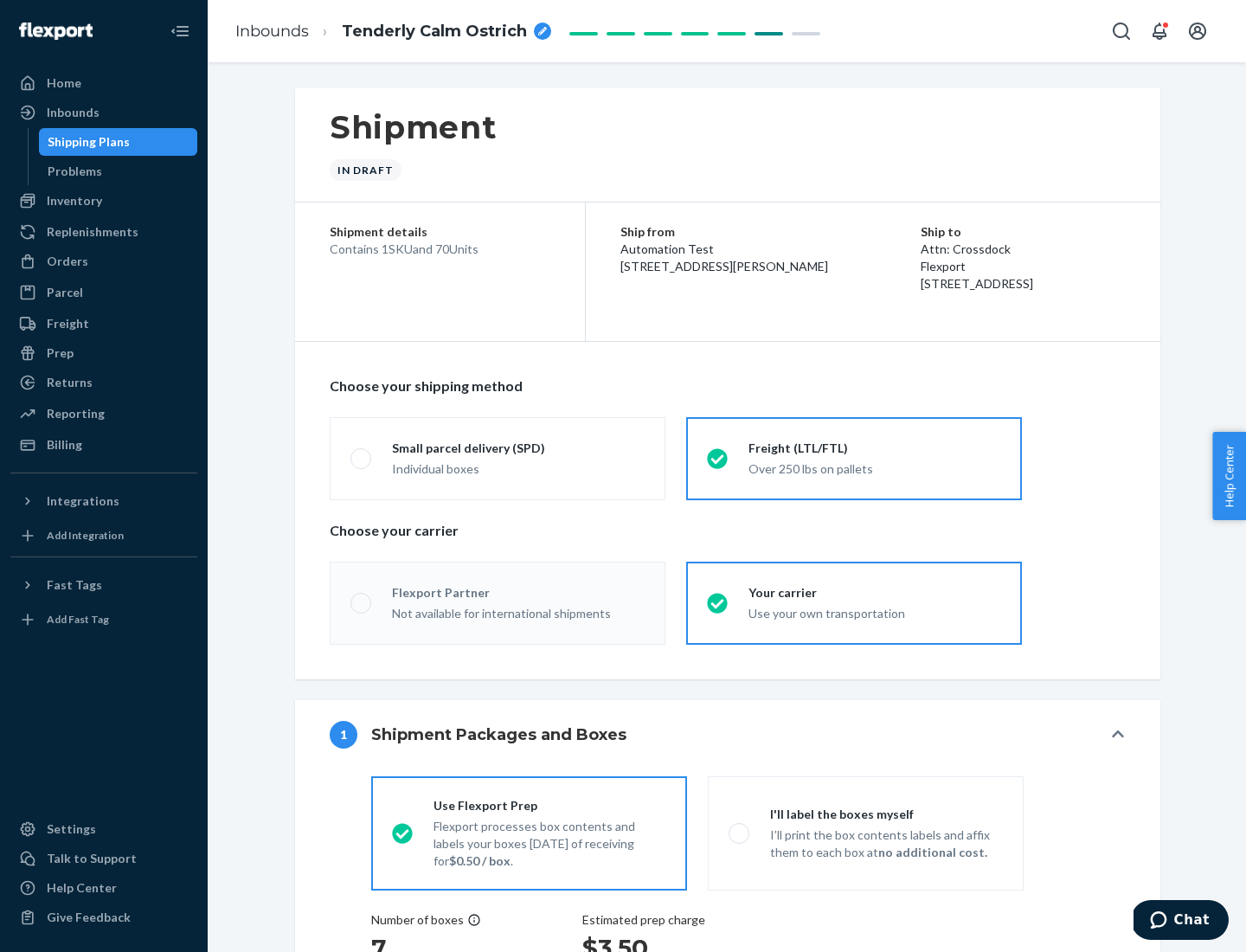
radio input "true"
radio input "false"
radio input "true"
radio input "false"
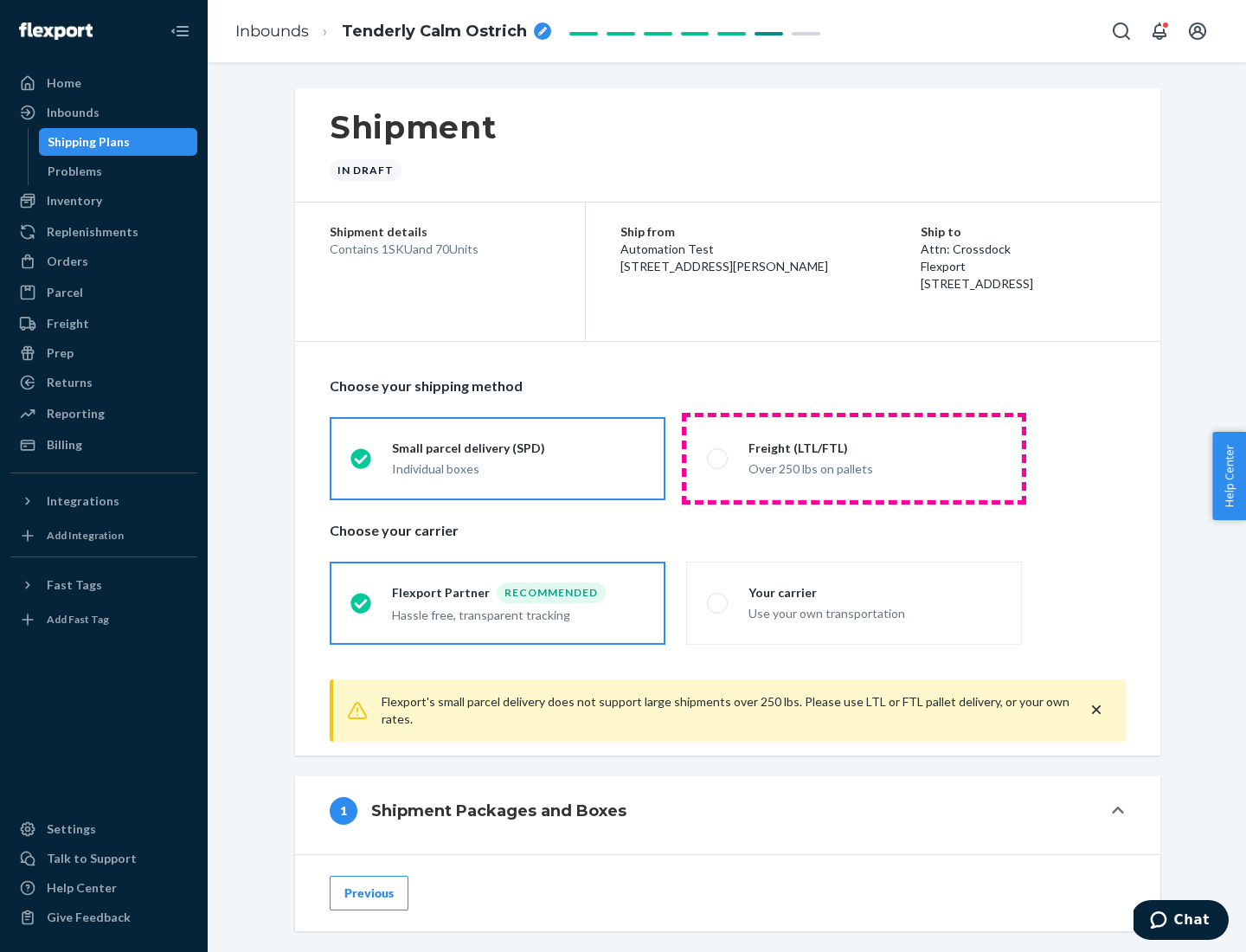
click at [854, 458] on div "Over 250 lbs on pallets" at bounding box center [874, 467] width 252 height 21
click at [718, 458] on input "Freight (LTL/FTL) Over 250 lbs on pallets" at bounding box center [712, 458] width 12 height 12
radio input "true"
radio input "false"
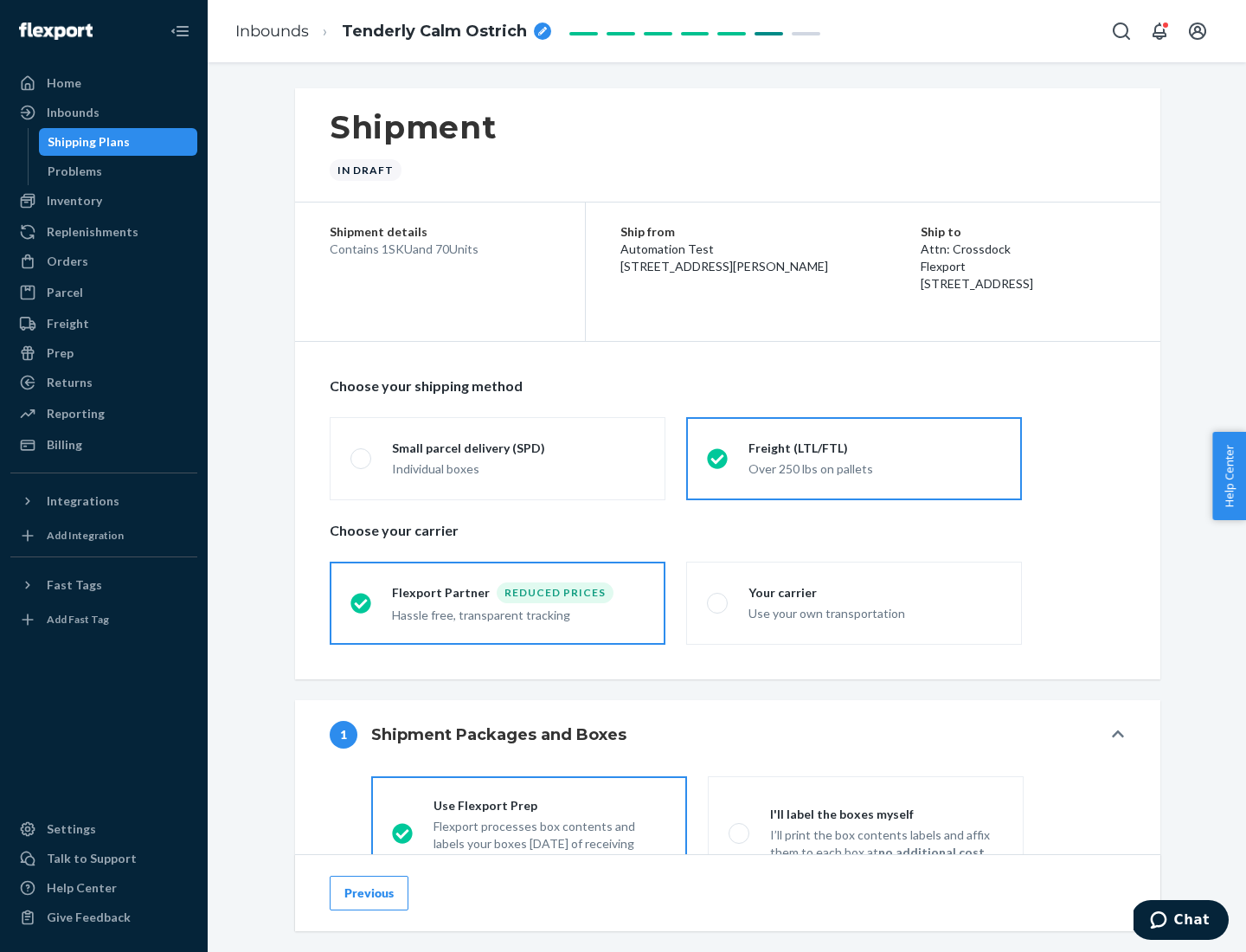
scroll to position [96, 0]
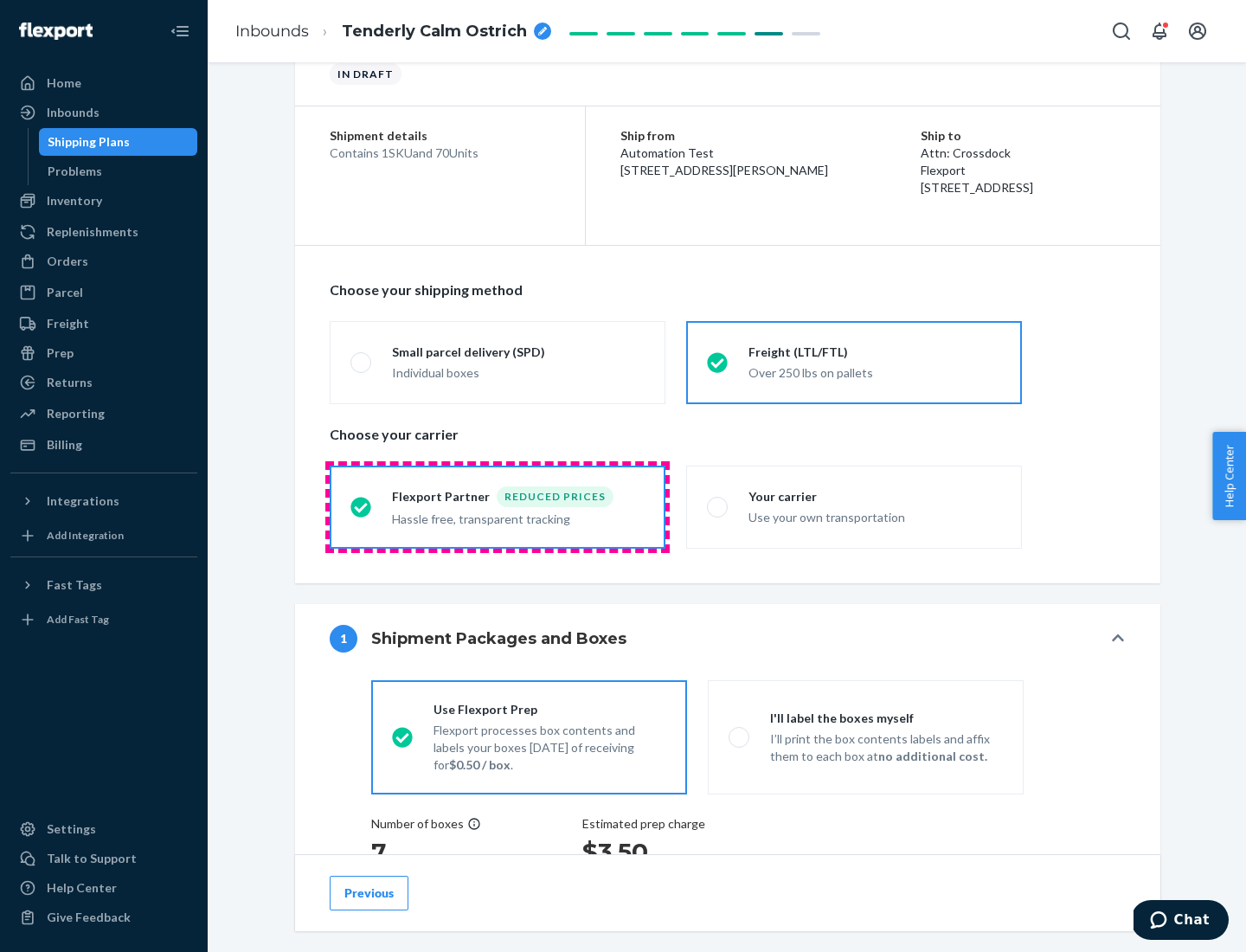
click at [497, 507] on div "Hassle free, transparent tracking" at bounding box center [518, 517] width 252 height 21
click at [362, 506] on input "Flexport Partner Reduced prices Hassle free, transparent tracking" at bounding box center [356, 506] width 12 height 12
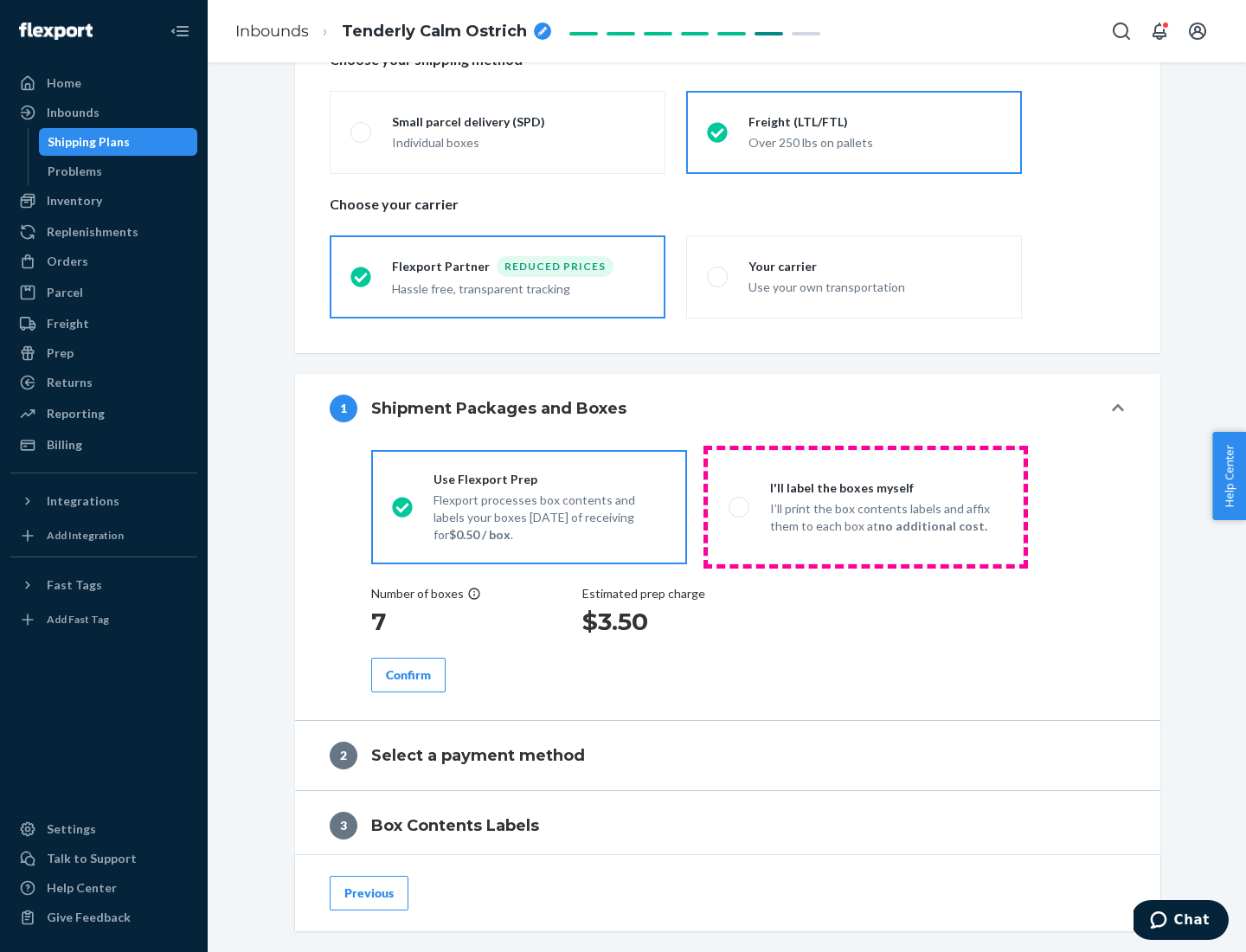
click at [865, 506] on p "I’ll print the box contents labels and affix them to each box at no additional …" at bounding box center [886, 517] width 233 height 35
click at [740, 506] on input "I'll label the boxes myself I’ll print the box contents labels and affix them t…" at bounding box center [734, 506] width 12 height 12
radio input "true"
radio input "false"
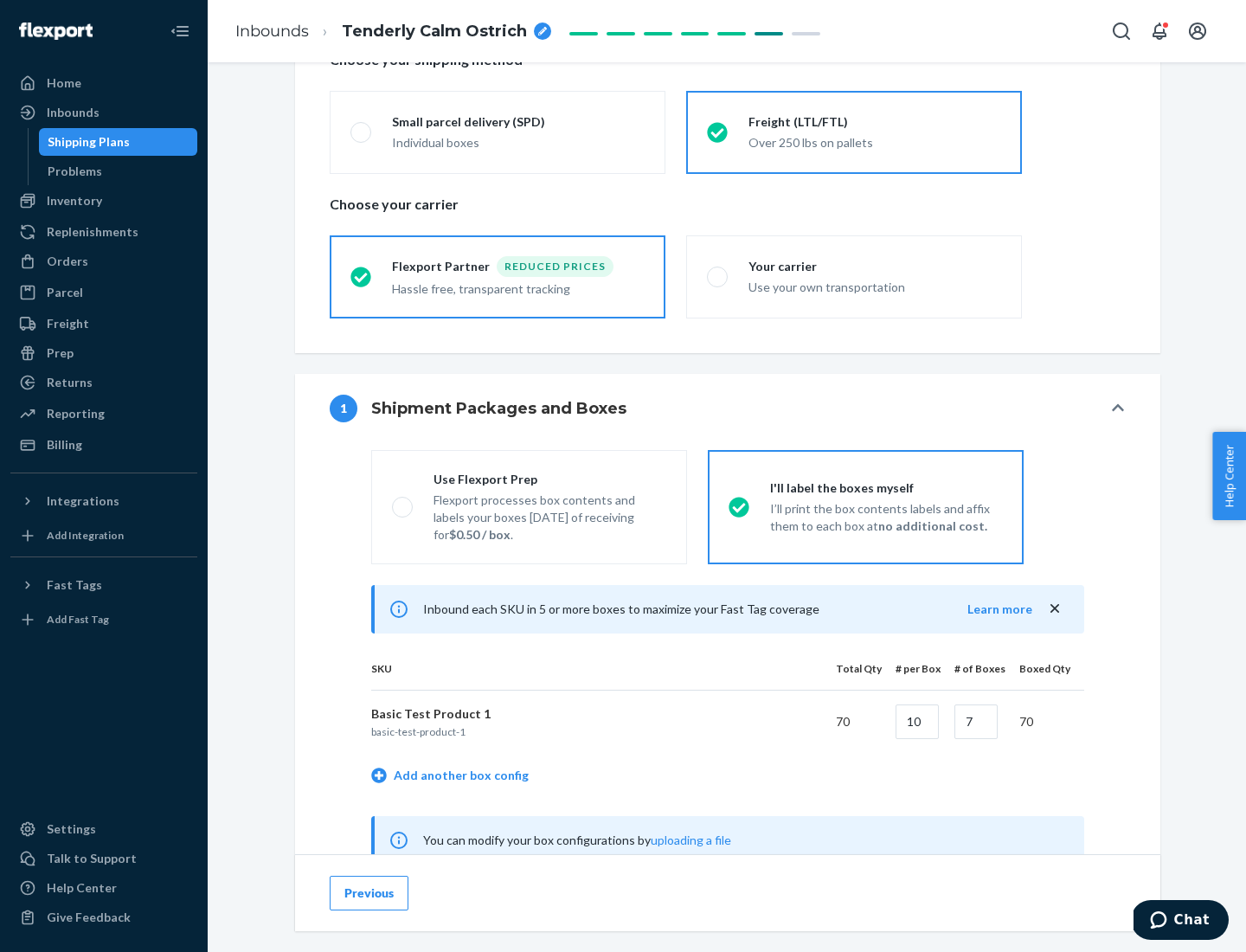
scroll to position [541, 0]
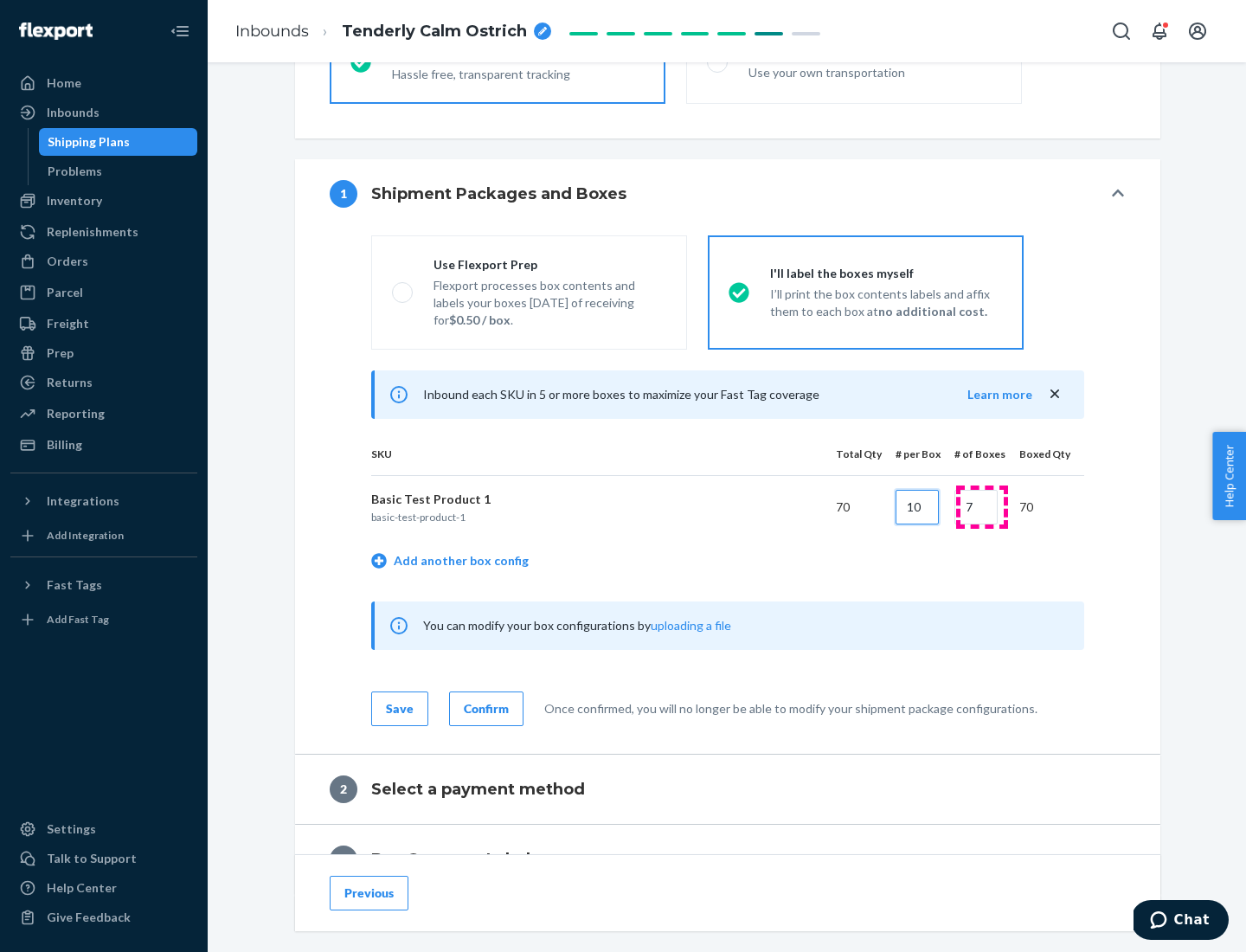
type input "10"
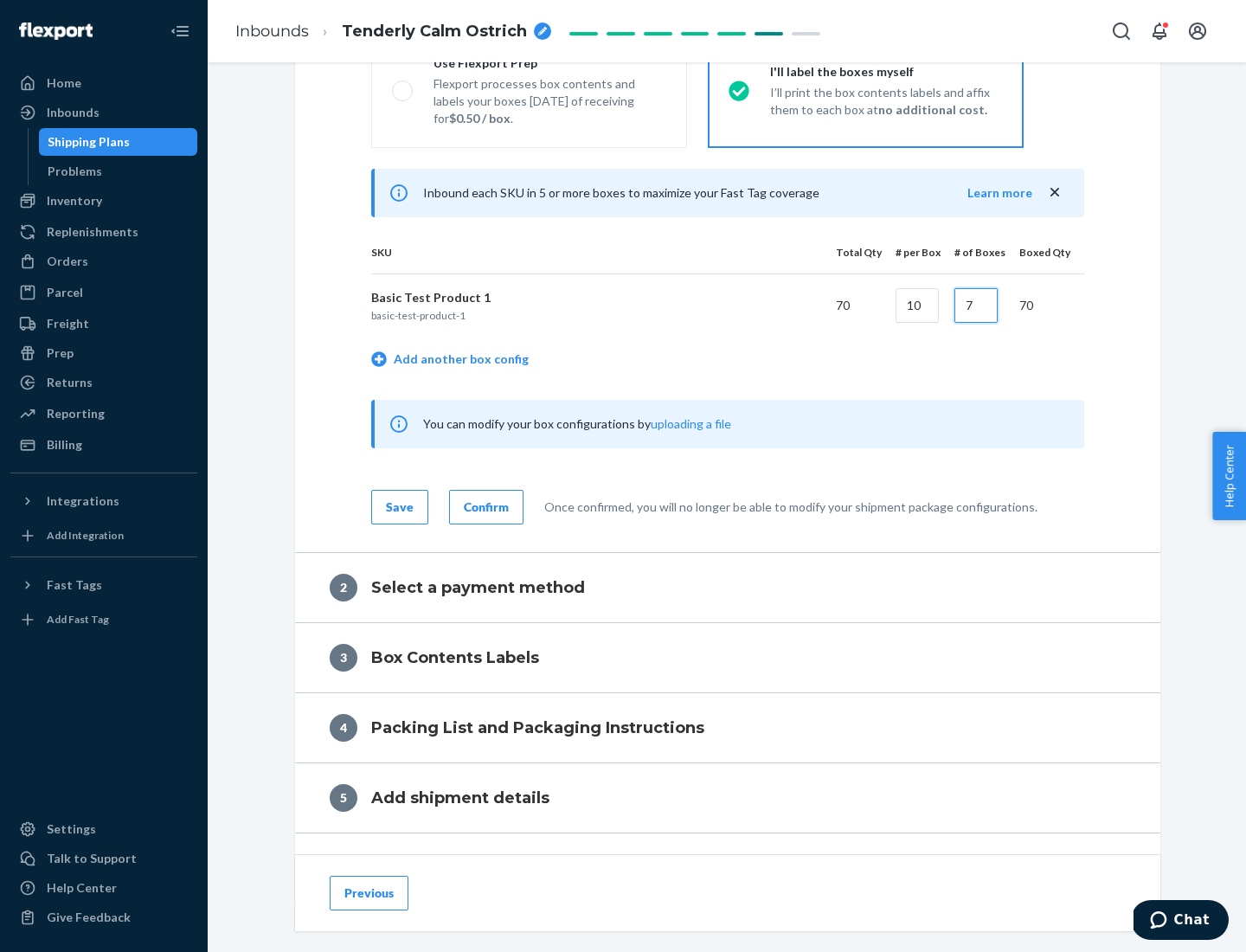
type input "7"
click at [484, 506] on div "Confirm" at bounding box center [486, 506] width 45 height 17
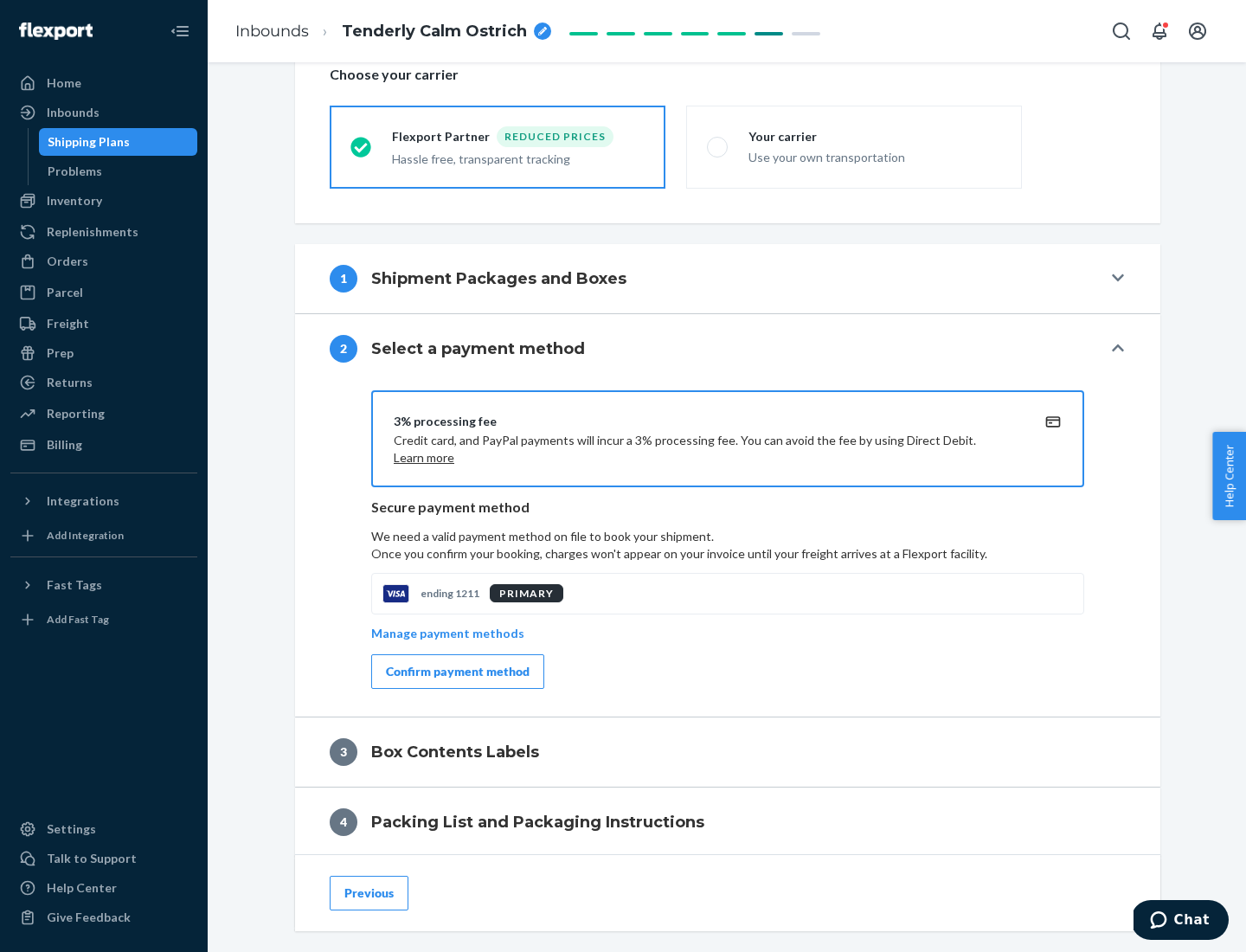
scroll to position [620, 0]
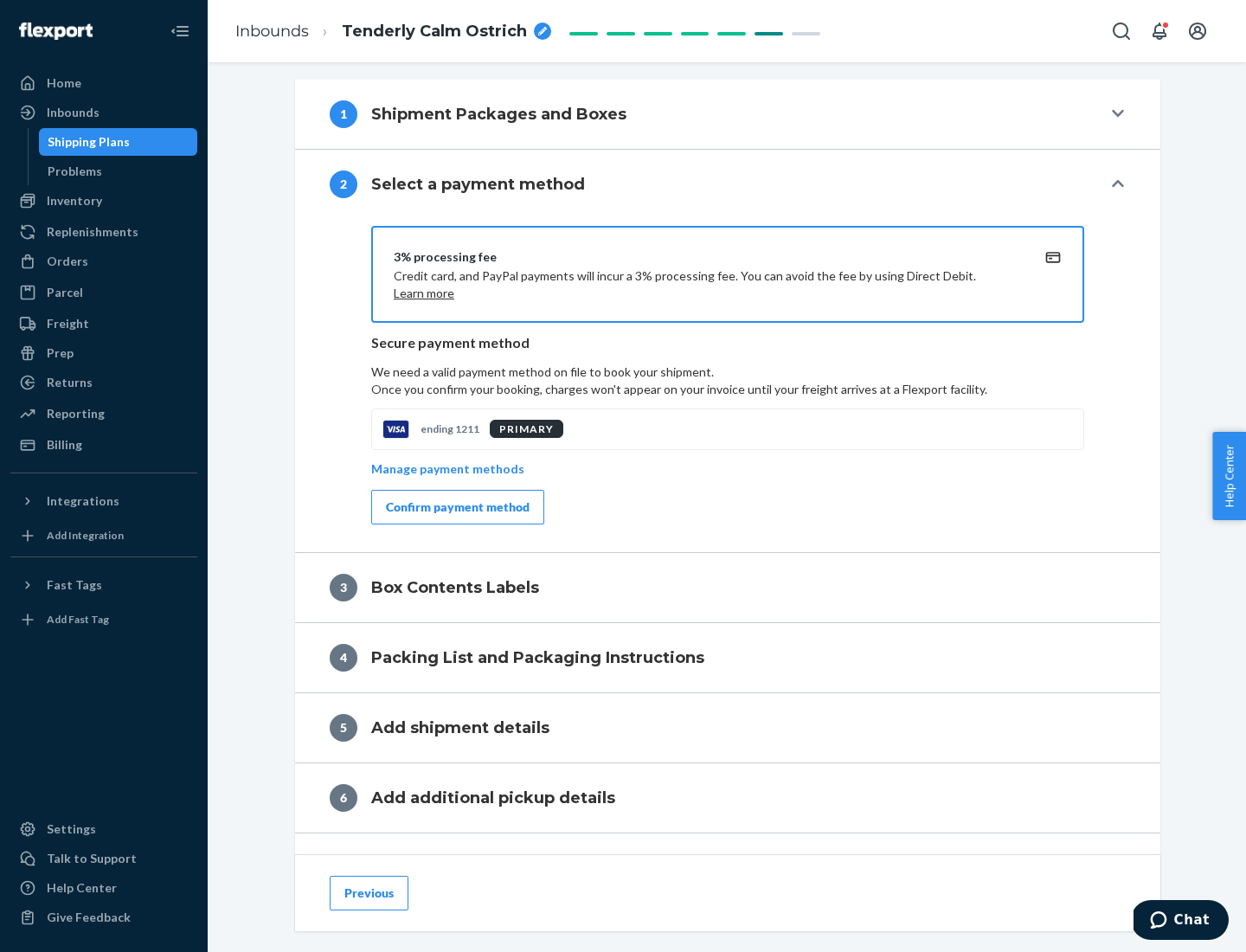
click at [456, 507] on div "Confirm payment method" at bounding box center [457, 506] width 143 height 17
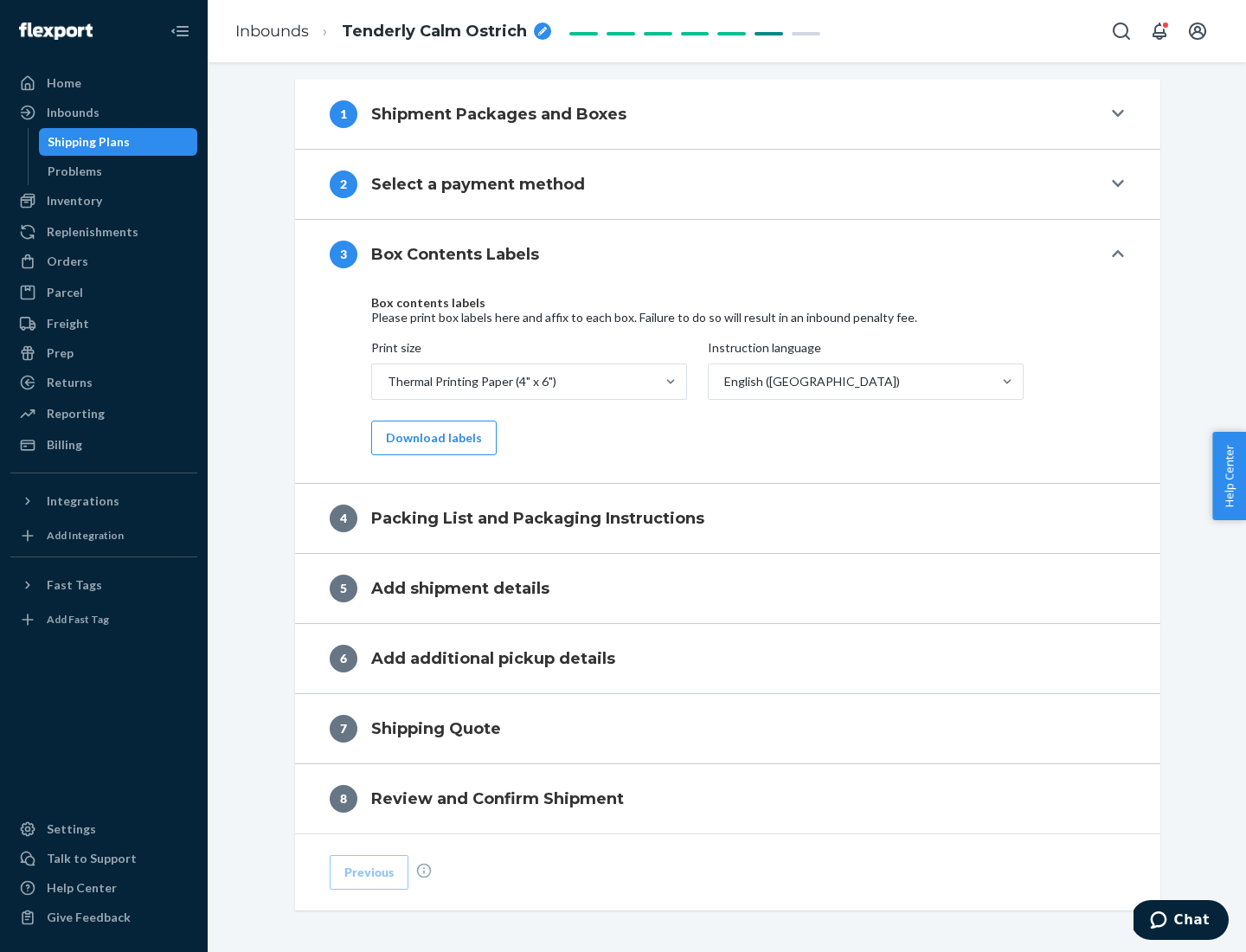
scroll to position [551, 0]
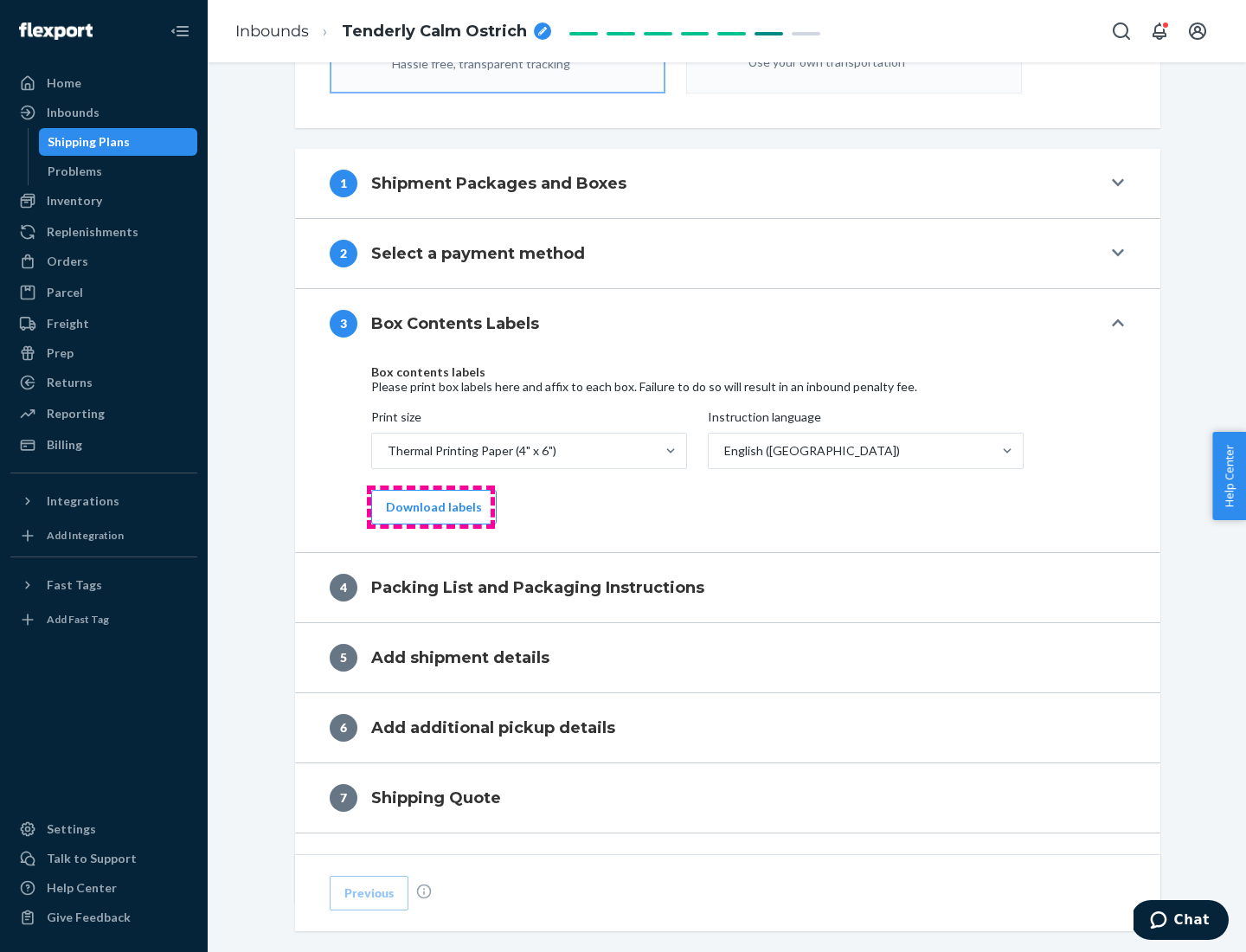
click at [430, 507] on button "Download labels" at bounding box center [433, 506] width 126 height 35
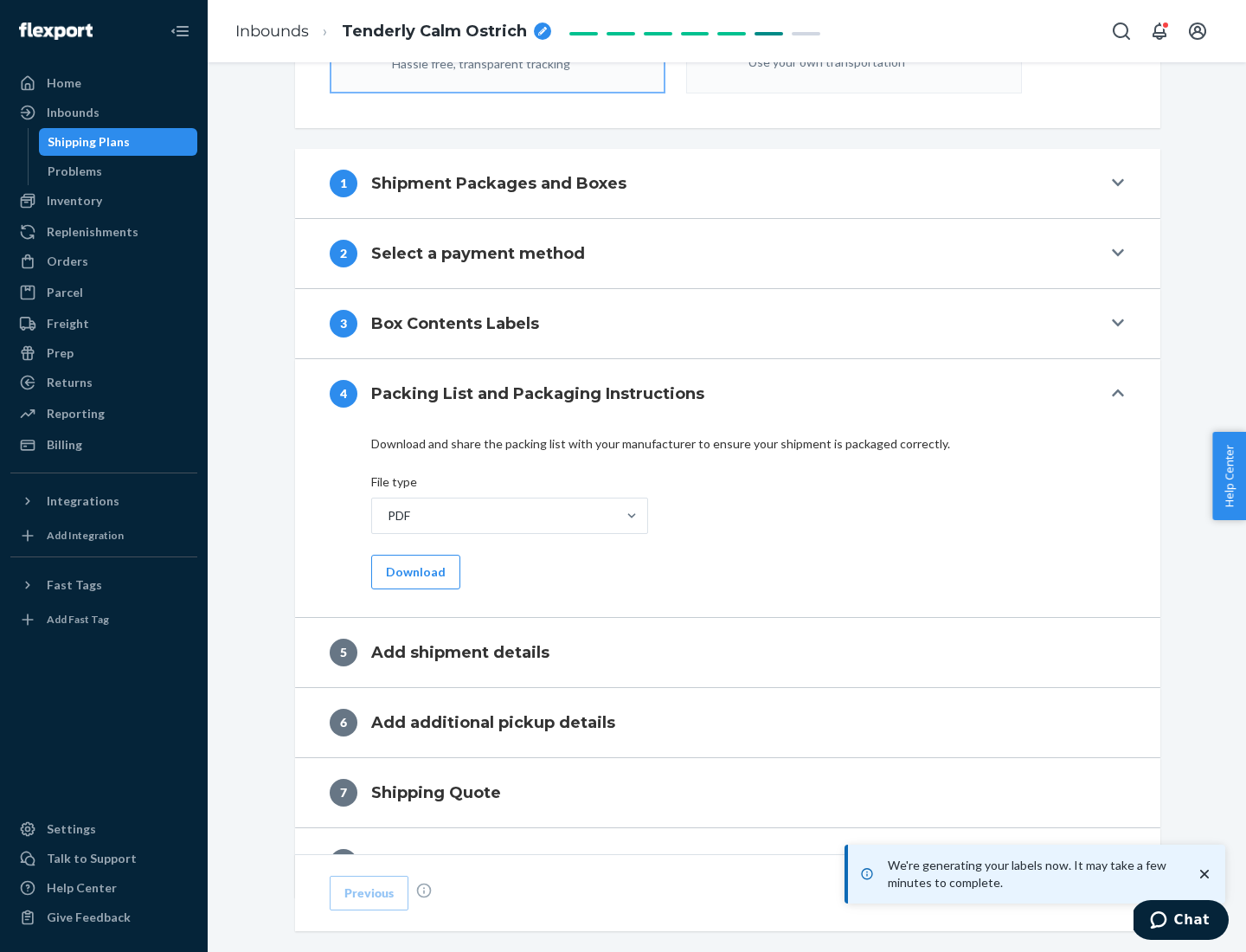
scroll to position [616, 0]
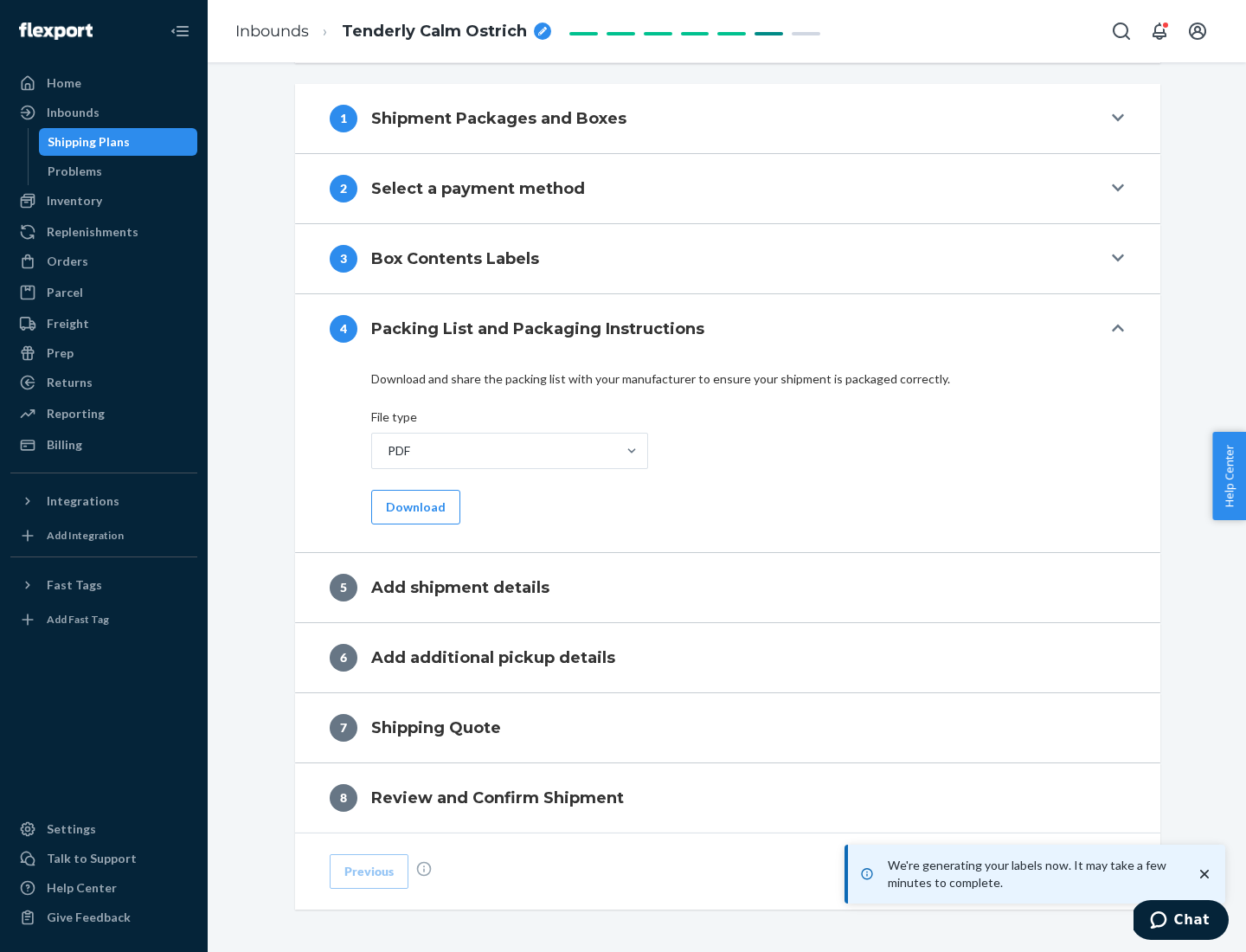
click at [414, 506] on button "Download" at bounding box center [415, 506] width 89 height 35
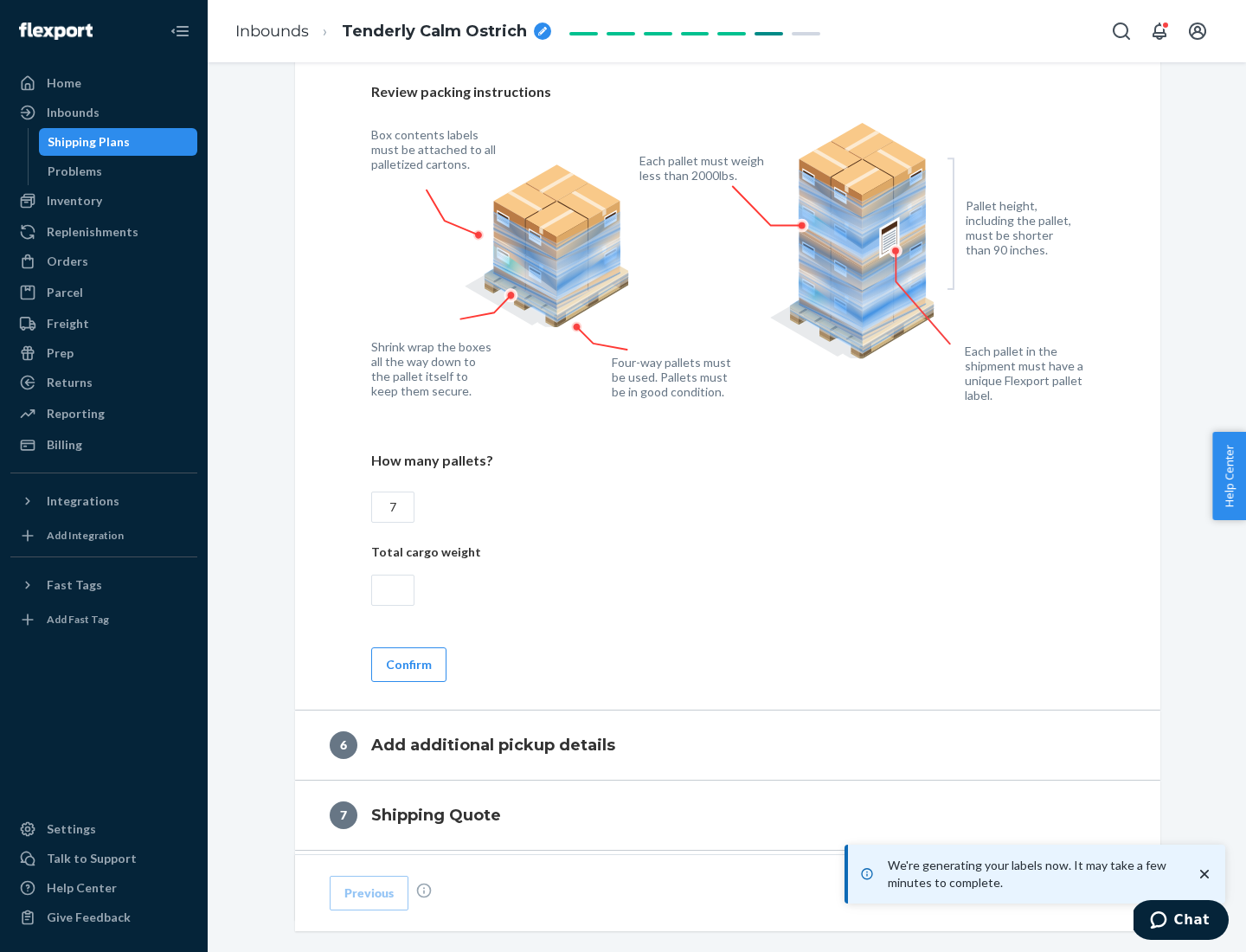
scroll to position [1194, 0]
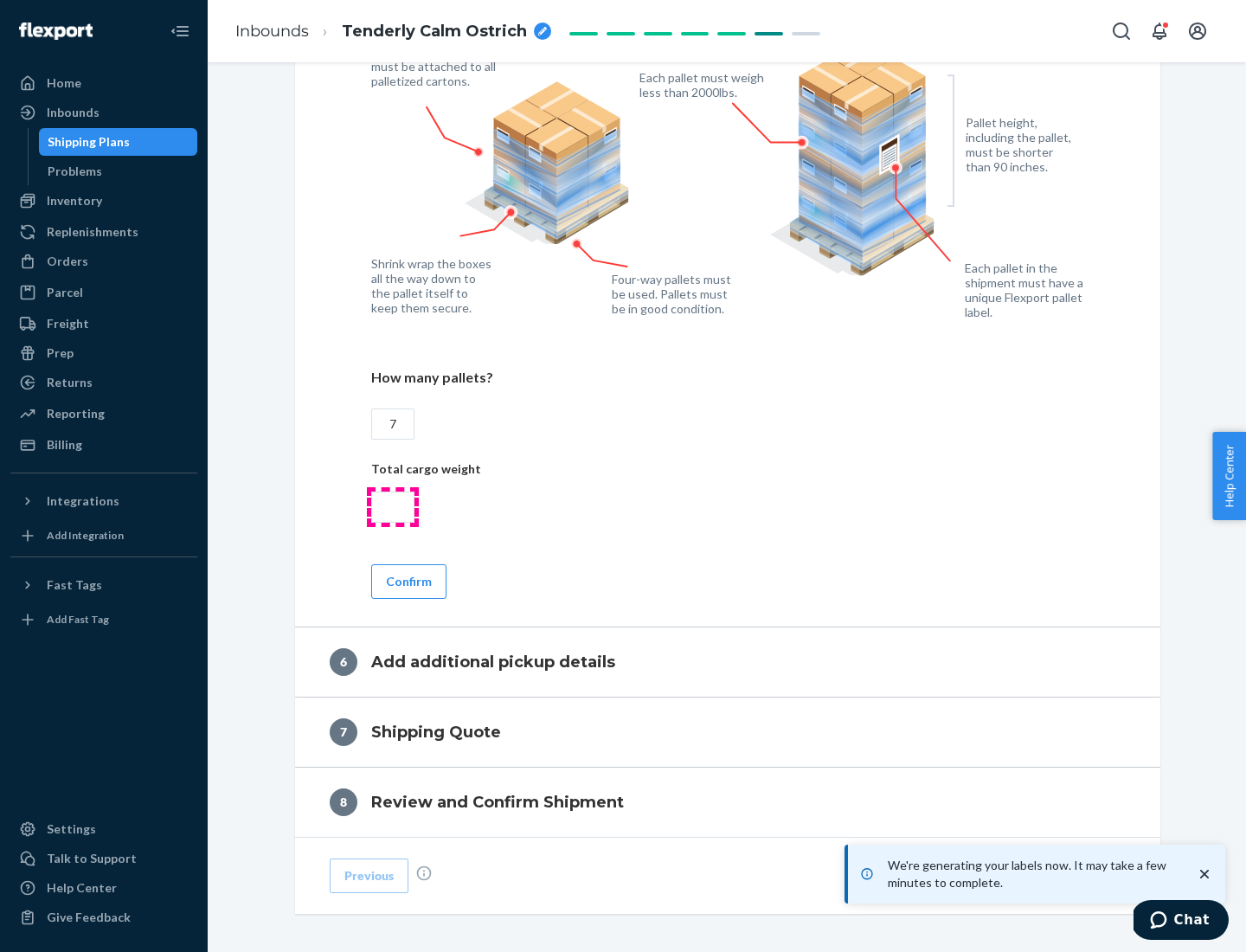
type input "7"
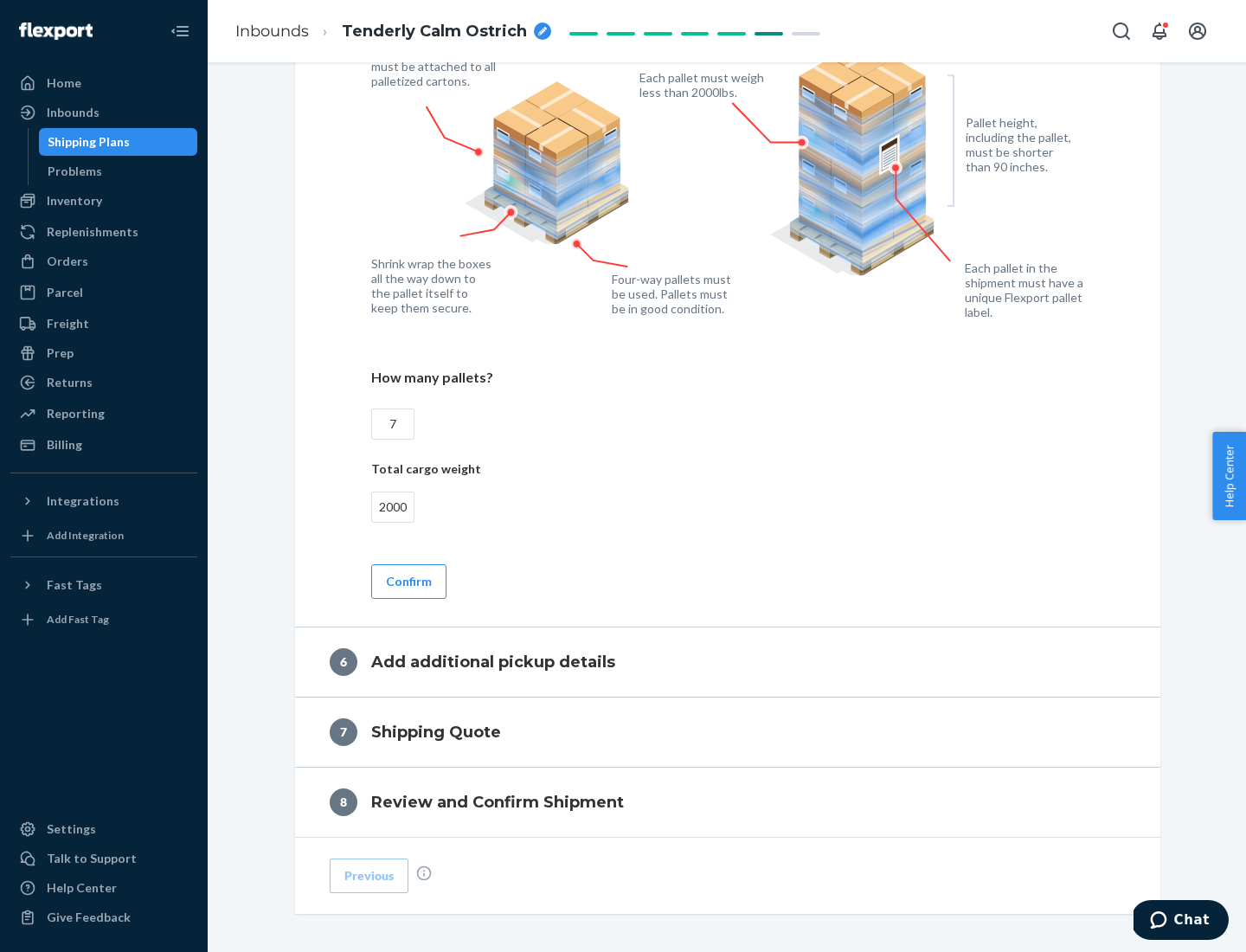
scroll to position [1268, 0]
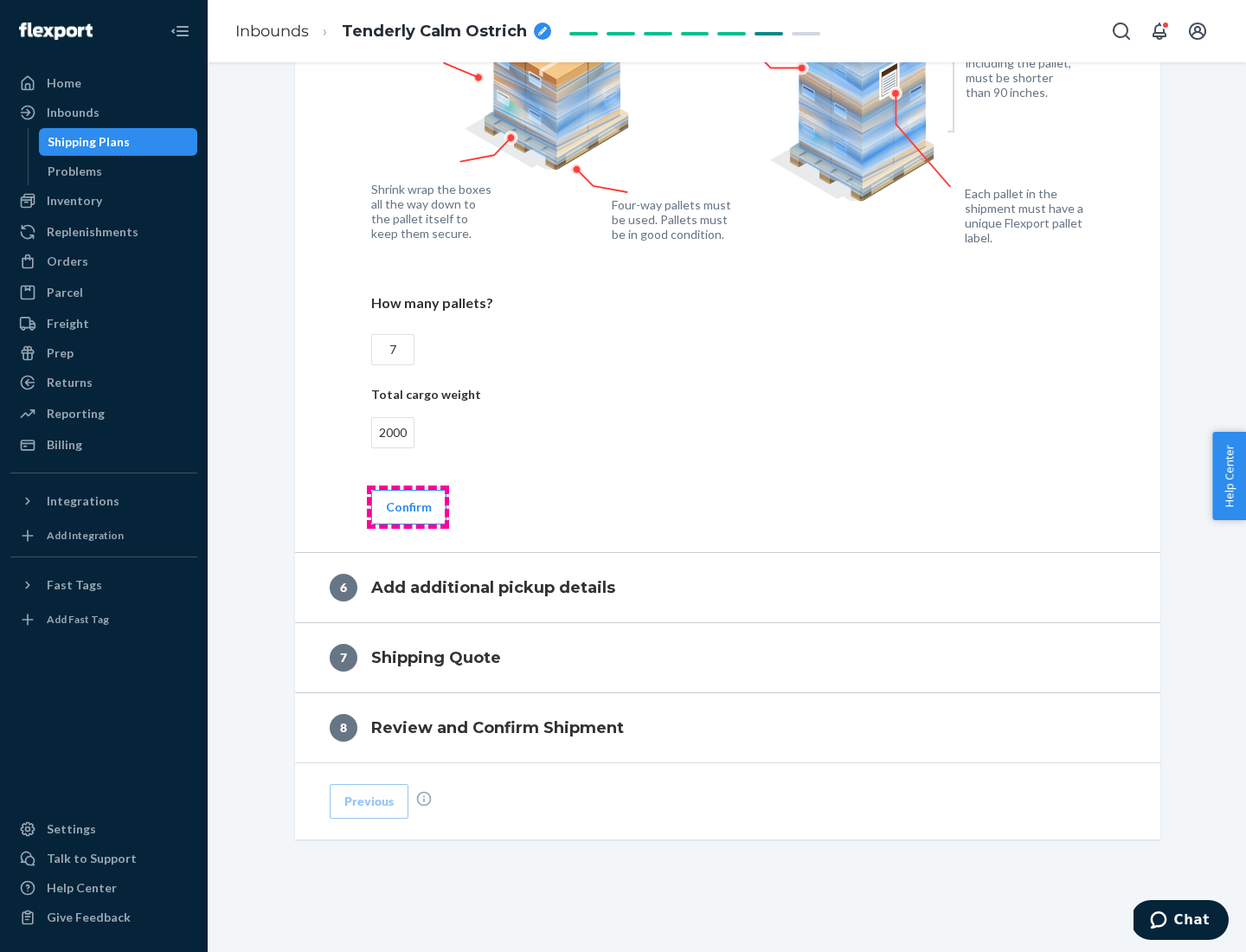
type input "2000"
click at [407, 506] on button "Confirm" at bounding box center [408, 506] width 75 height 35
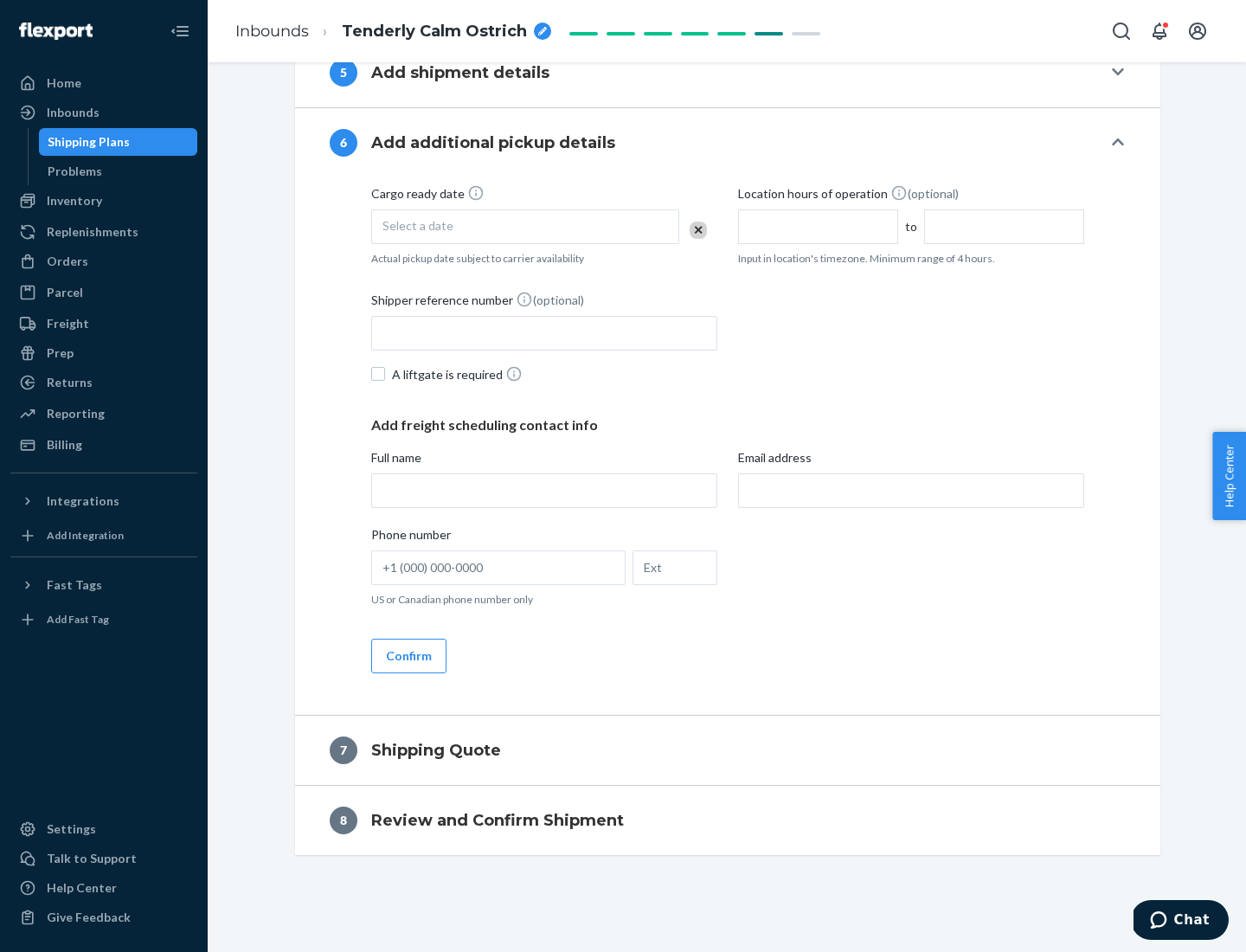
scroll to position [662, 0]
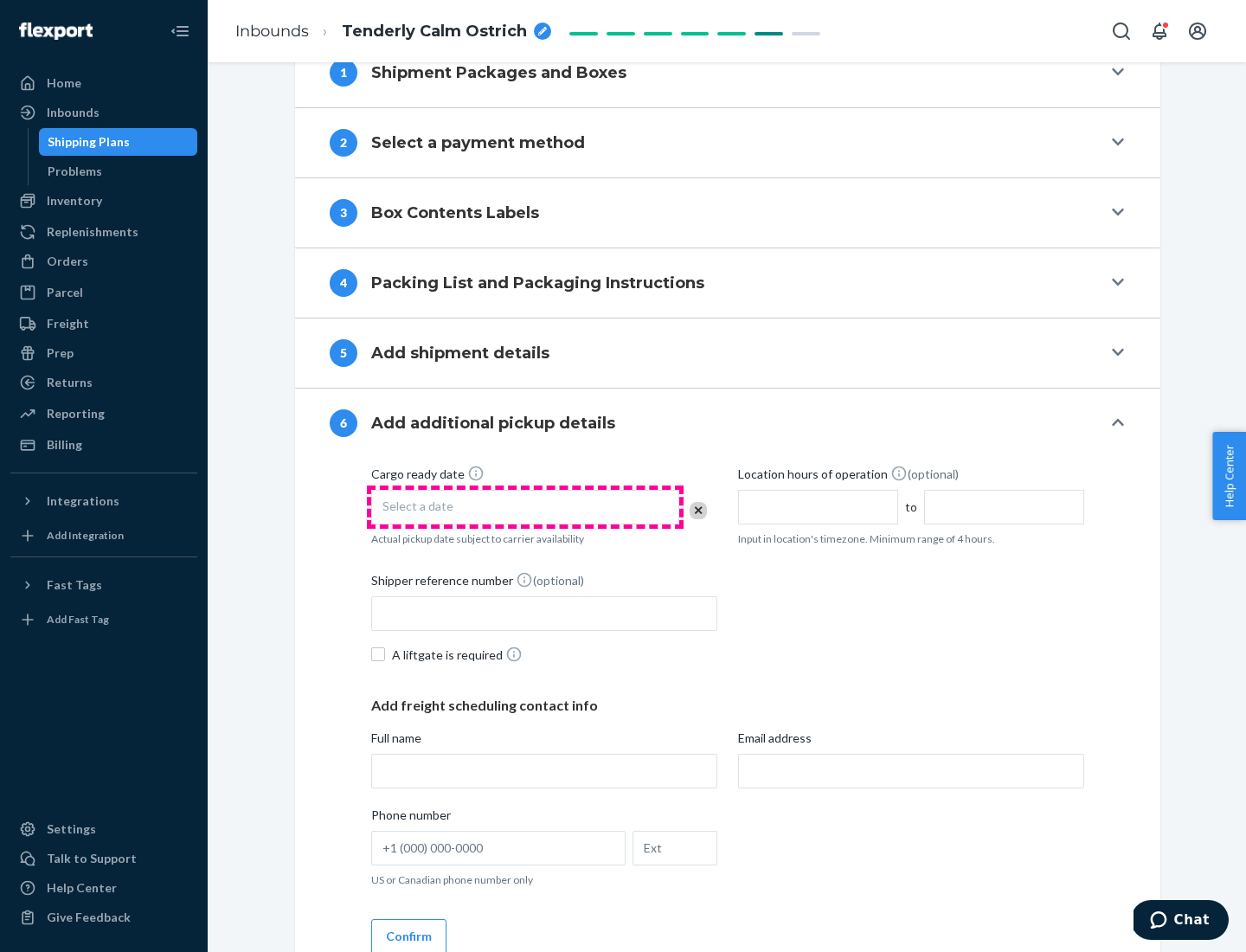
click at [525, 506] on div "Select a date" at bounding box center [525, 506] width 308 height 35
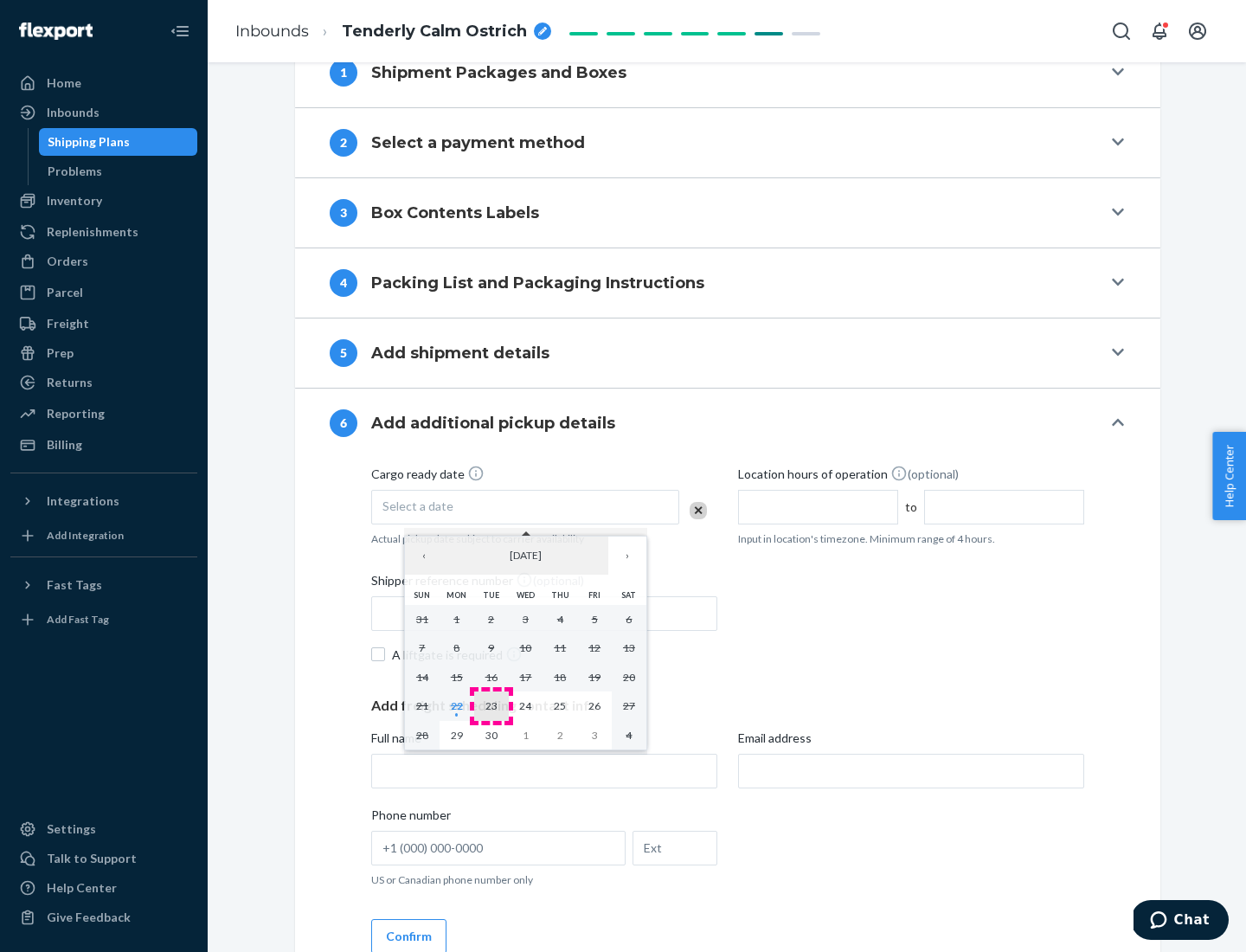
click at [490, 705] on abbr "23" at bounding box center [492, 705] width 12 height 13
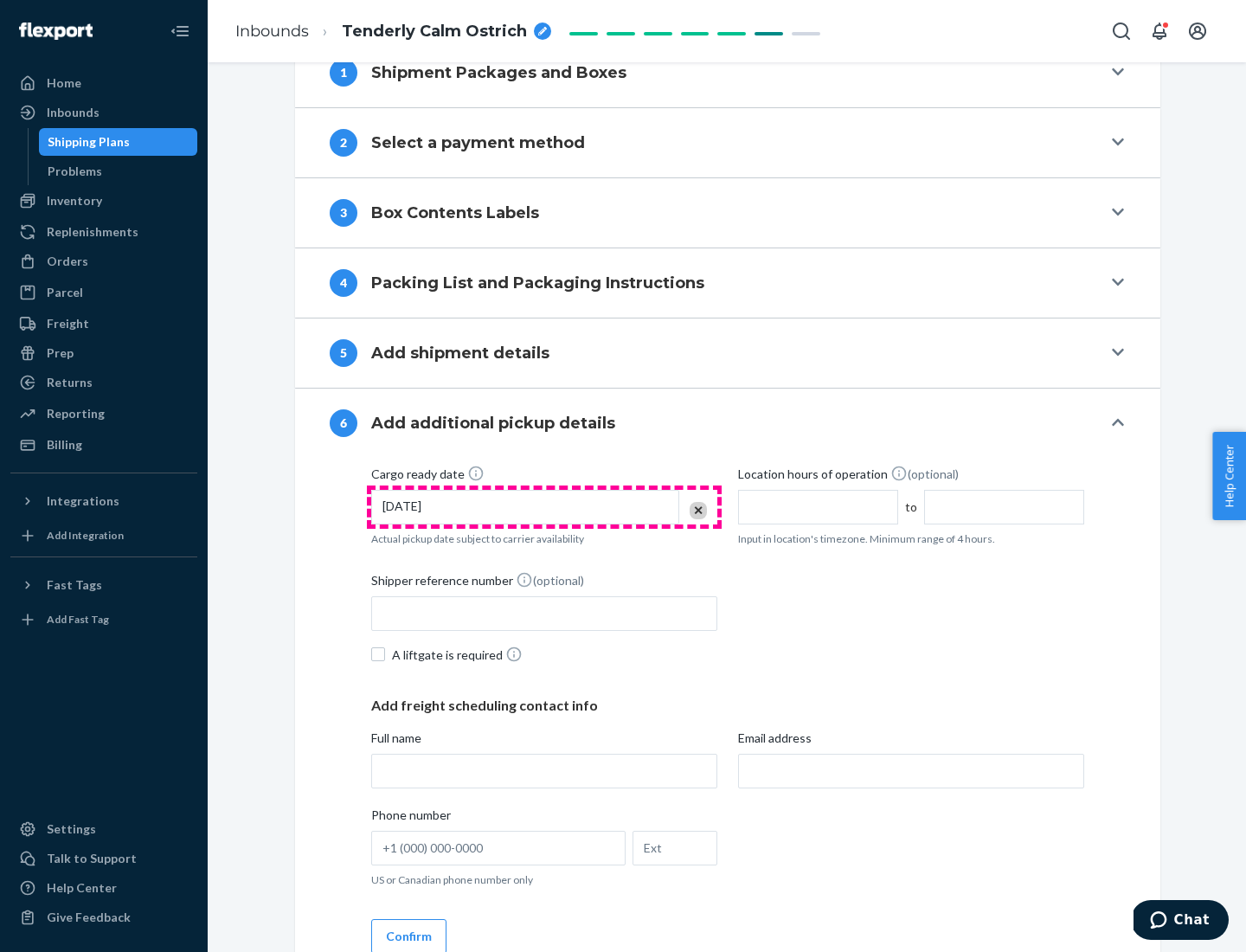
scroll to position [926, 0]
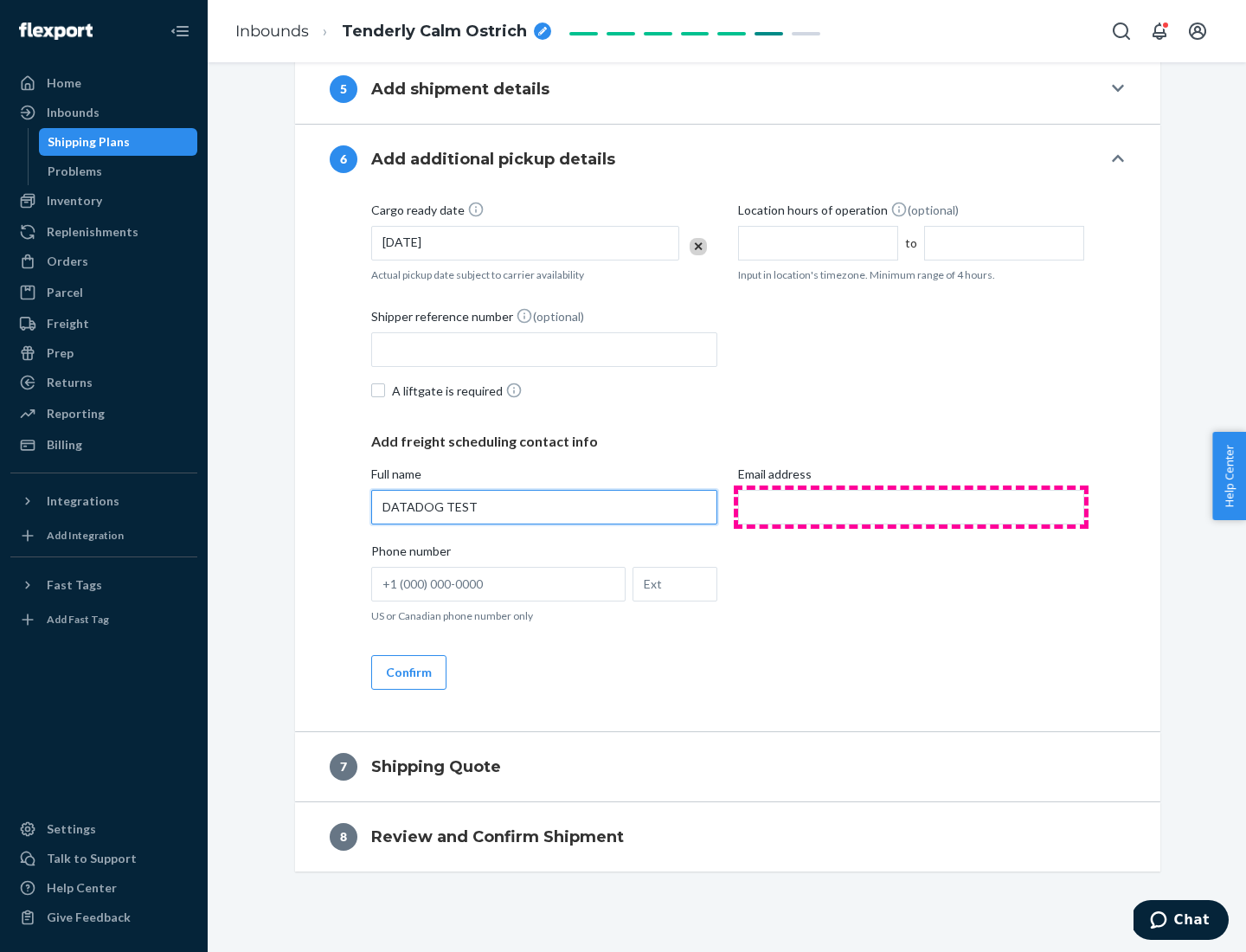
type input "DATADOG TEST"
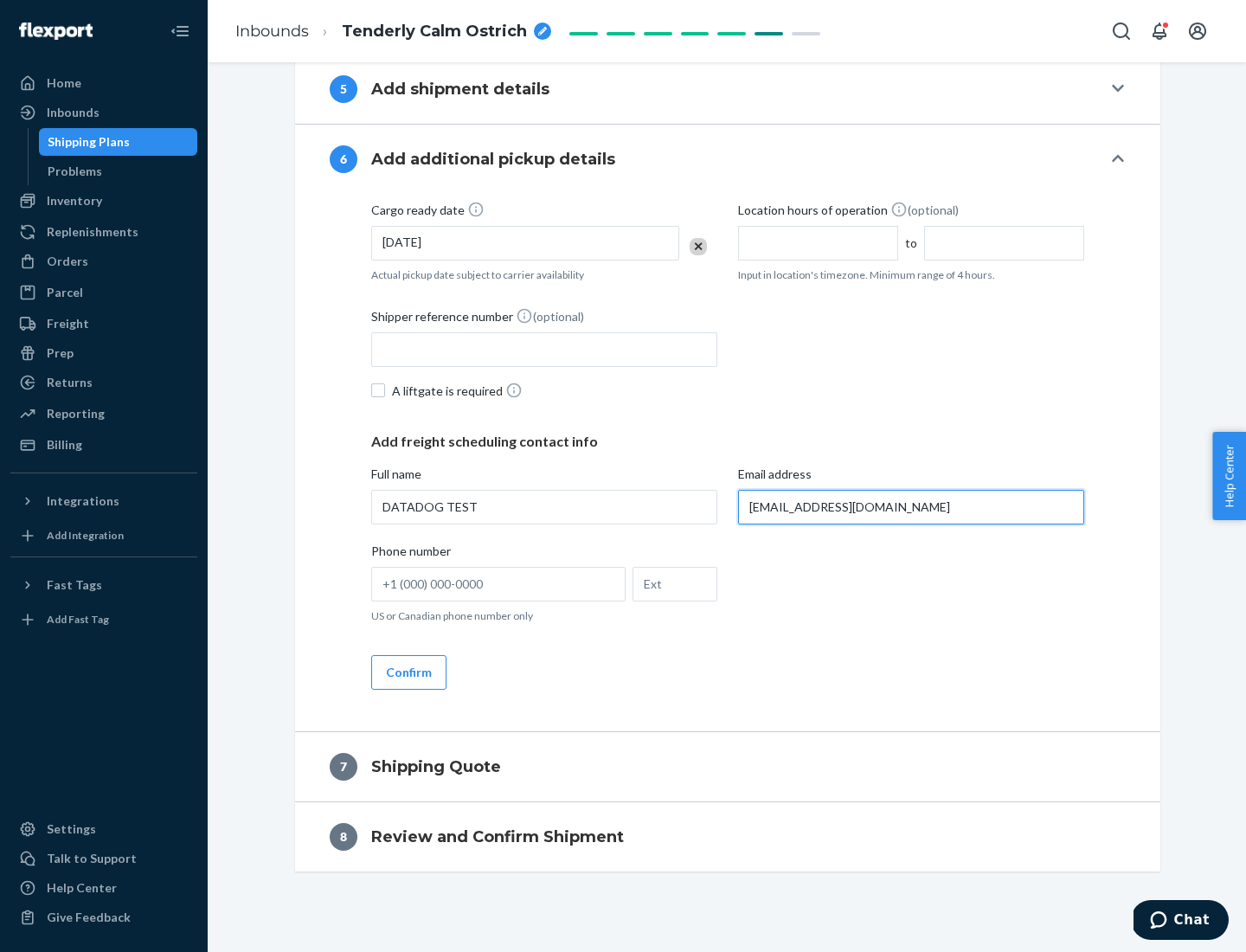
scroll to position [942, 0]
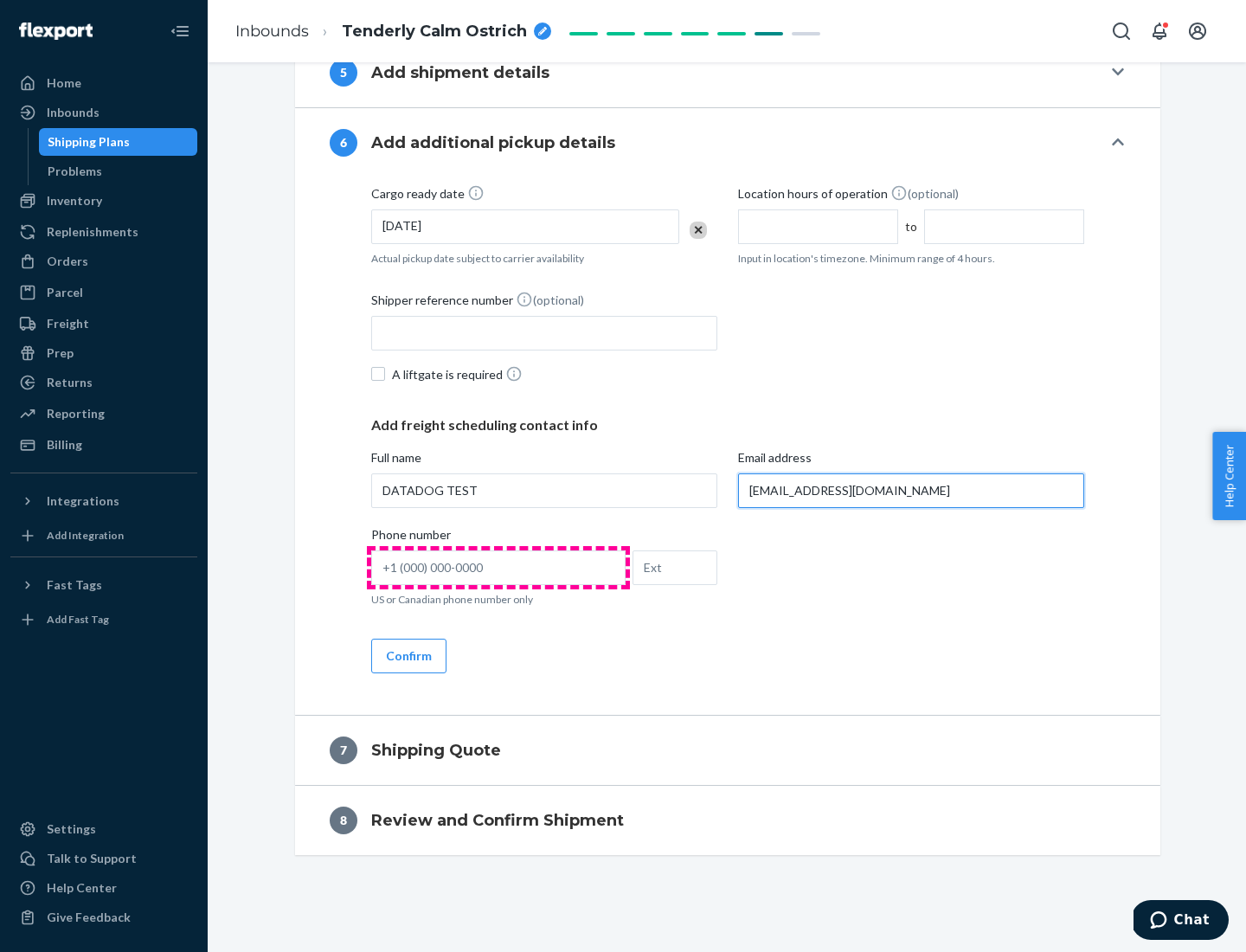
type input "[EMAIL_ADDRESS][DOMAIN_NAME]"
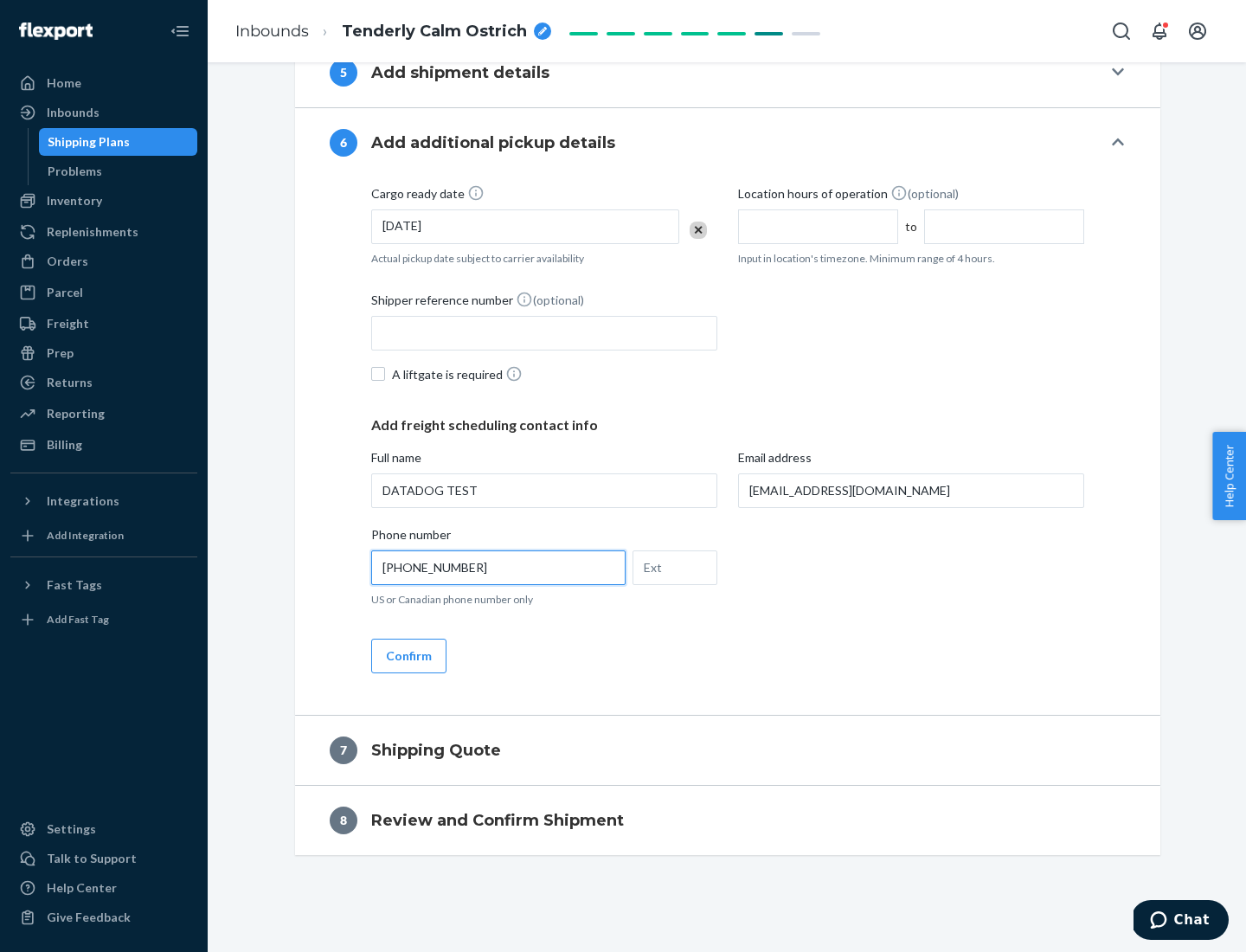
type input "[PHONE_NUMBER]"
click at [407, 655] on button "Confirm" at bounding box center [408, 655] width 75 height 35
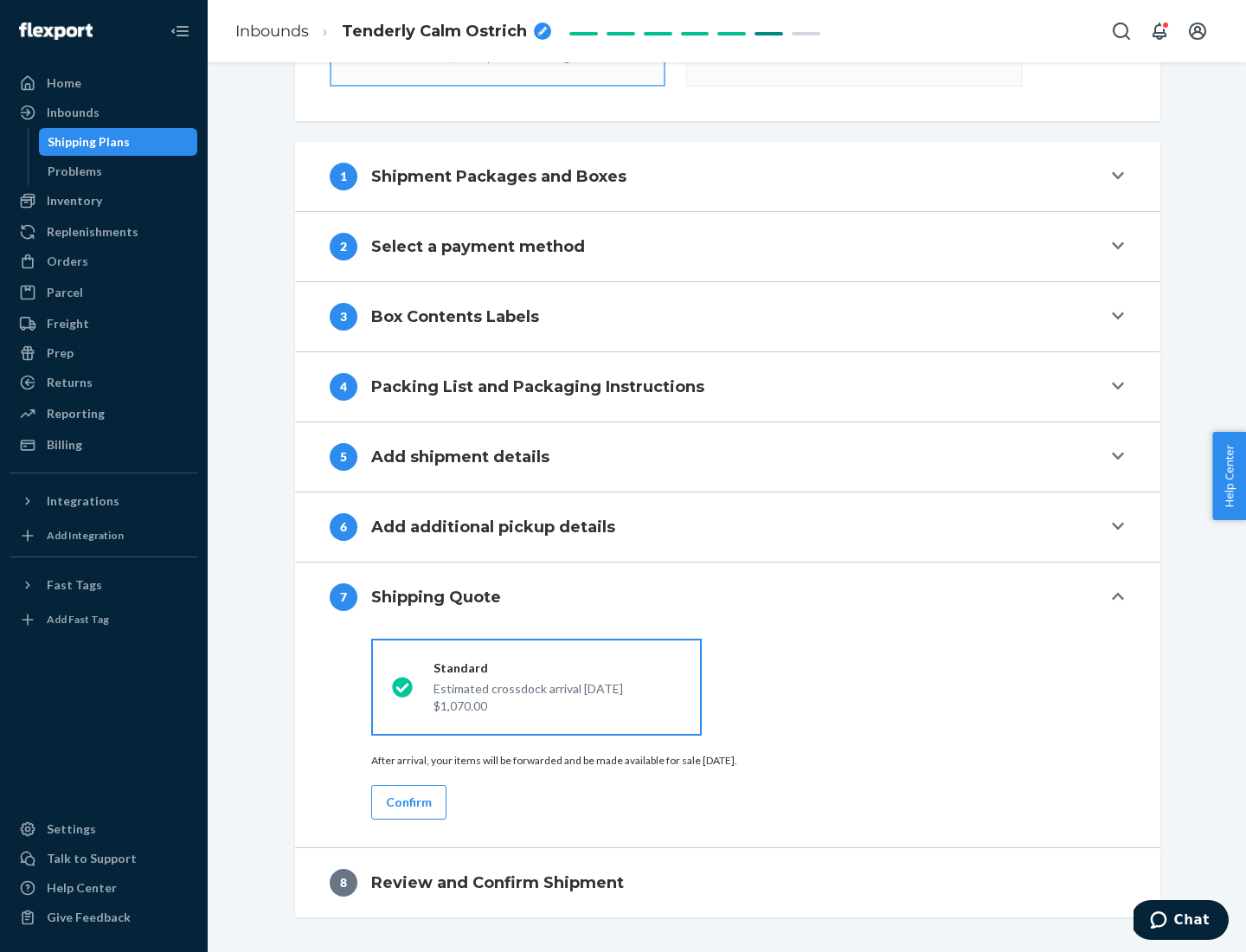
scroll to position [620, 0]
